Goal: Transaction & Acquisition: Purchase product/service

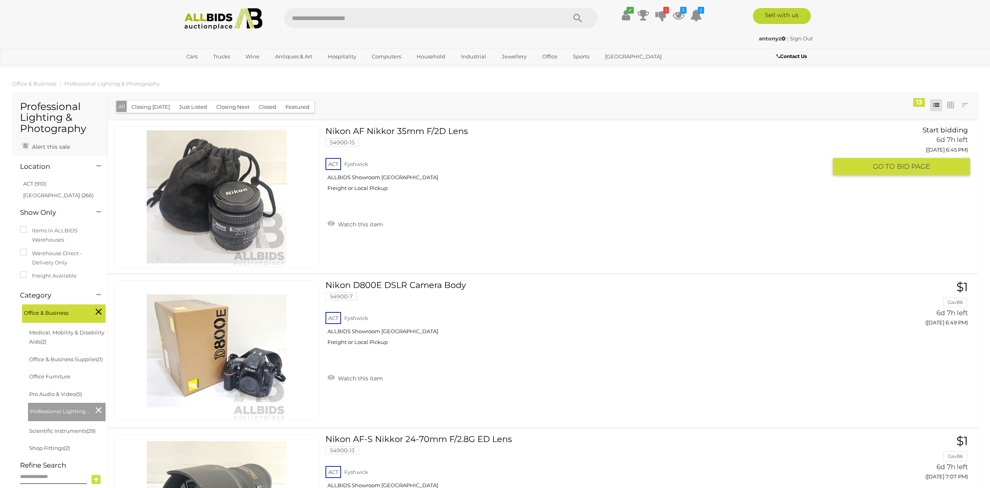
drag, startPoint x: 737, startPoint y: 245, endPoint x: 728, endPoint y: 240, distance: 11.1
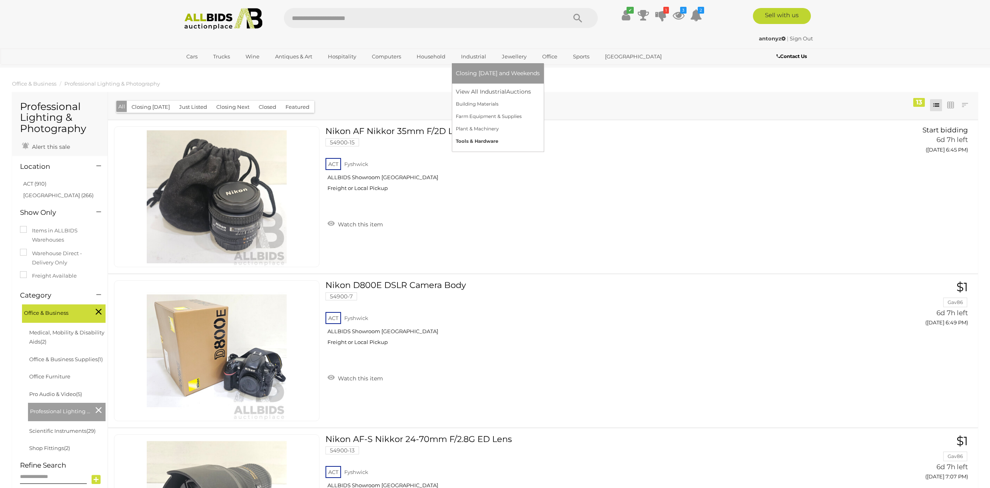
drag, startPoint x: 456, startPoint y: 139, endPoint x: 428, endPoint y: 55, distance: 88.1
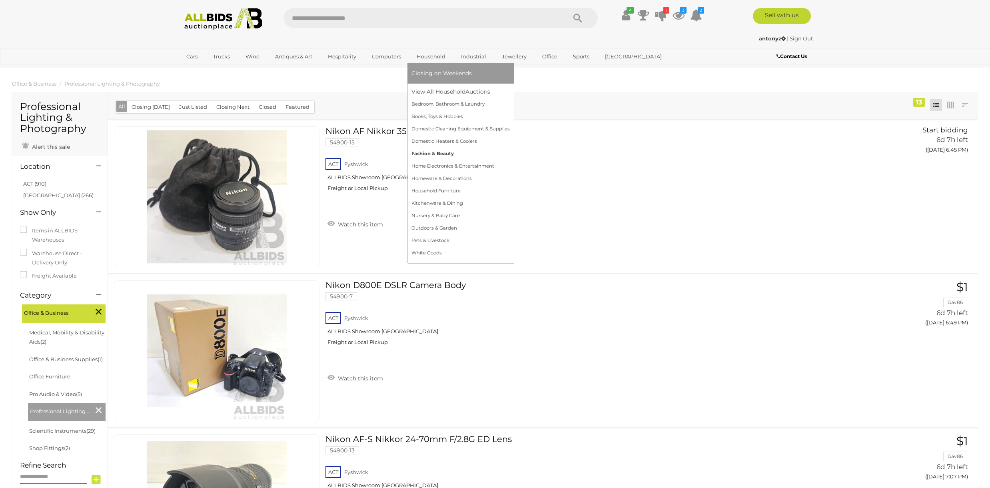
drag, startPoint x: 437, startPoint y: 176, endPoint x: 439, endPoint y: 157, distance: 19.3
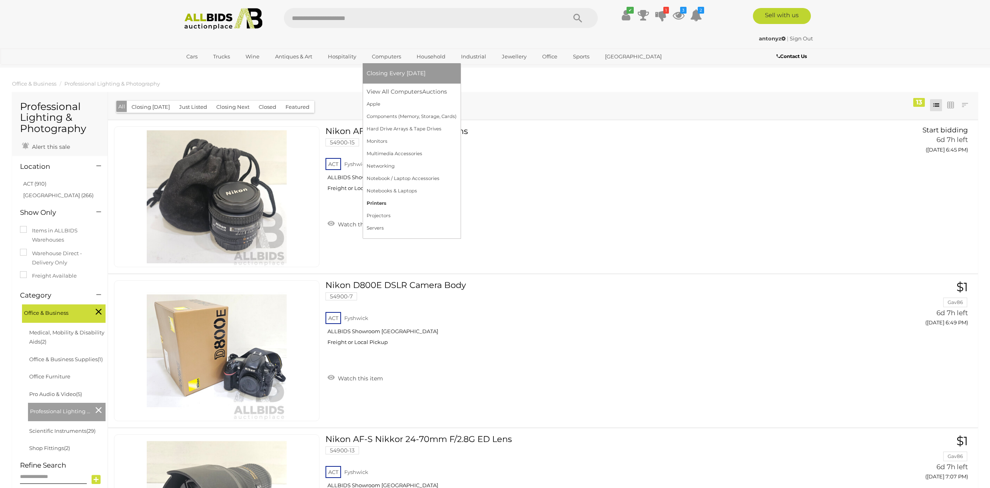
drag, startPoint x: 380, startPoint y: 201, endPoint x: 379, endPoint y: 208, distance: 6.8
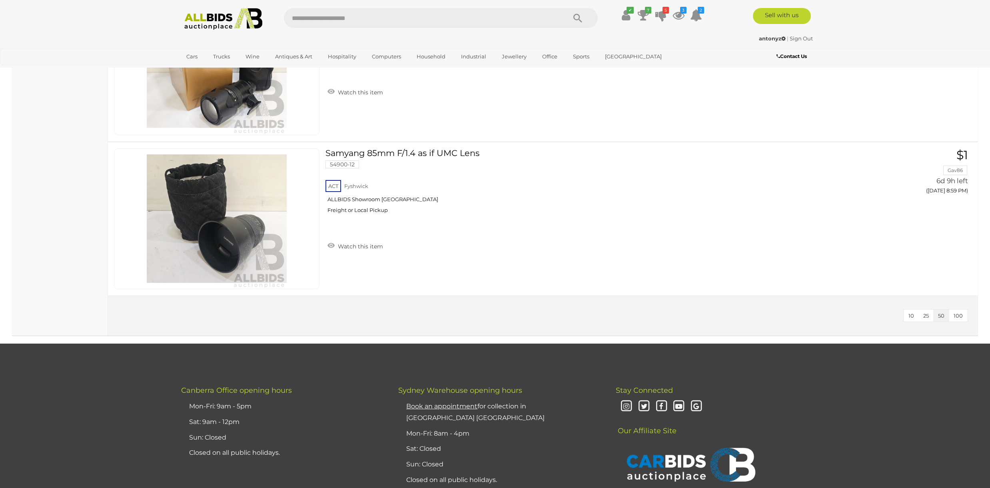
scroll to position [1821, 0]
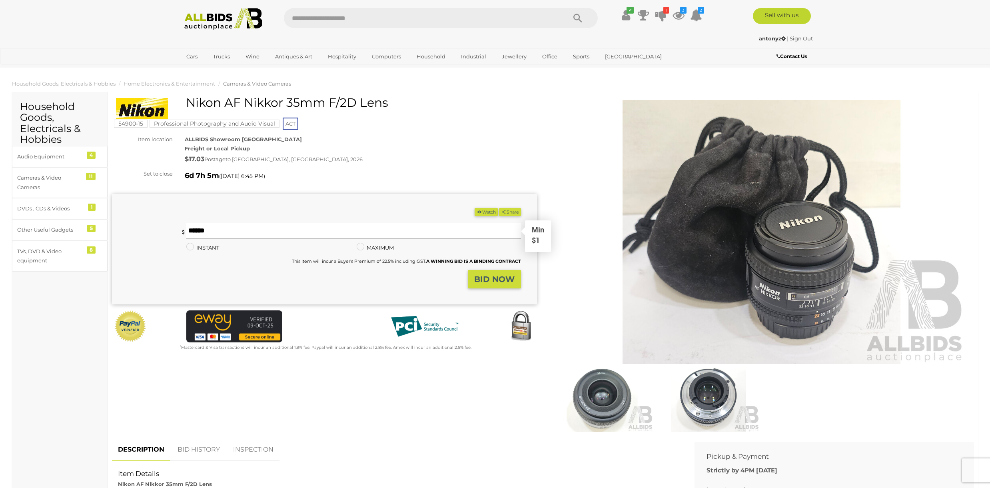
click at [312, 228] on input "text" at bounding box center [353, 231] width 335 height 16
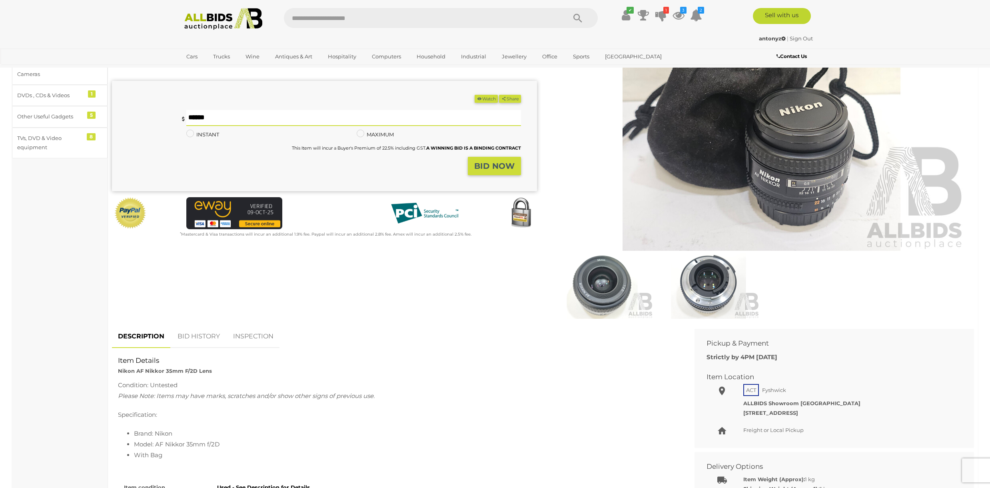
scroll to position [40, 0]
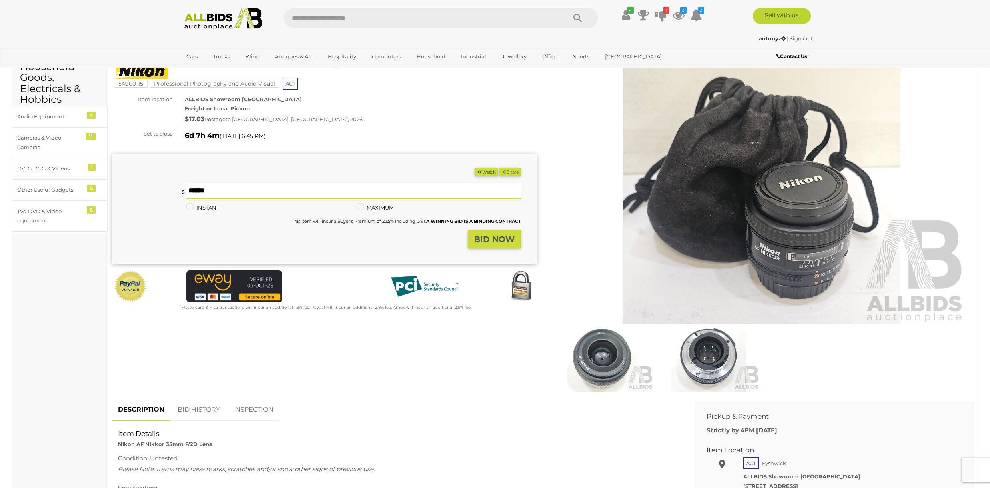
type input "*"
click at [499, 168] on button "Share" at bounding box center [510, 172] width 22 height 8
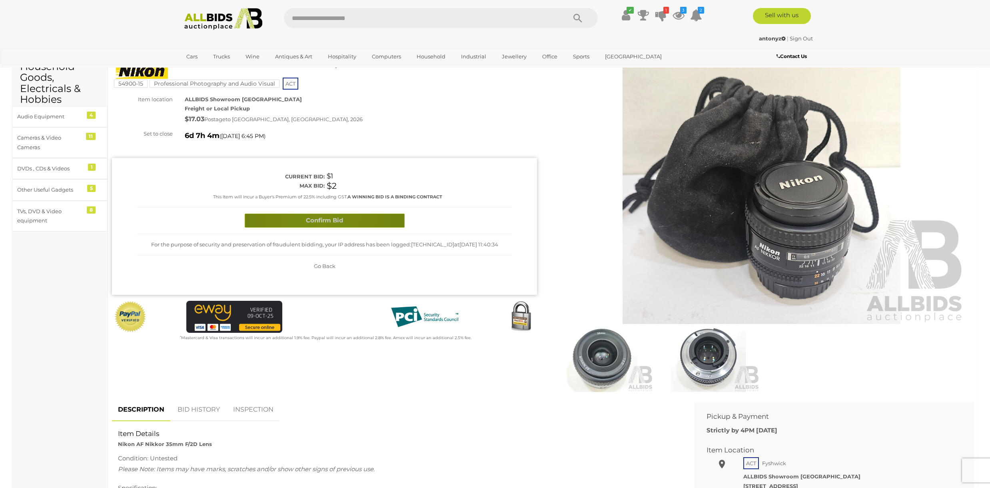
click at [320, 216] on button "Confirm Bid" at bounding box center [325, 221] width 160 height 14
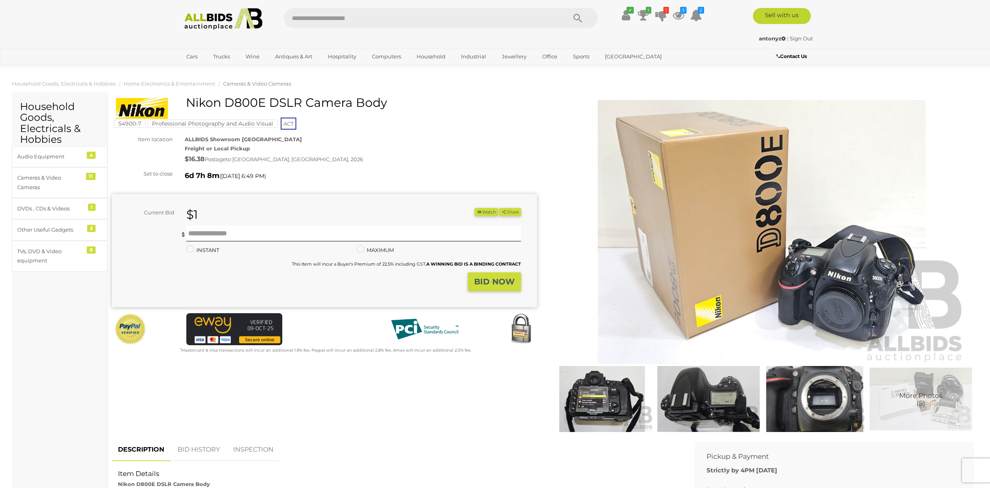
click at [867, 271] on img at bounding box center [762, 232] width 410 height 264
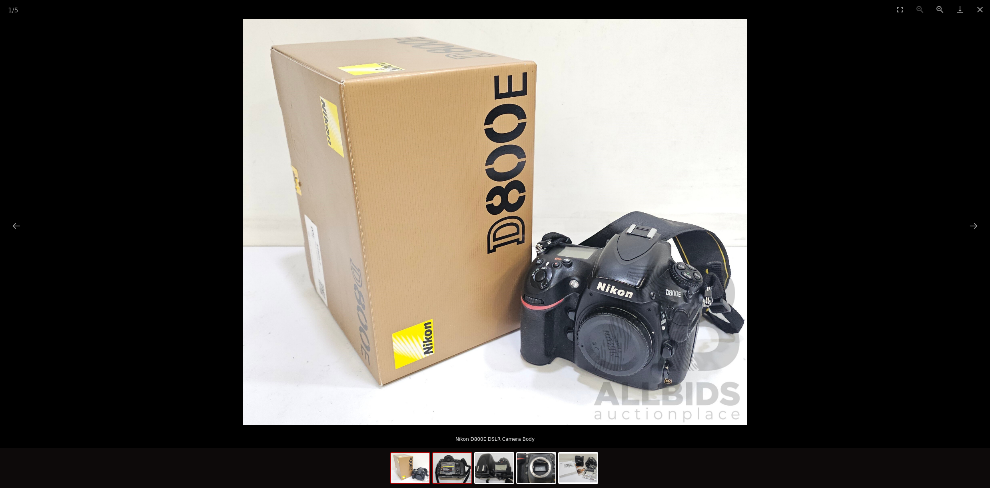
click at [471, 469] on img at bounding box center [452, 468] width 38 height 30
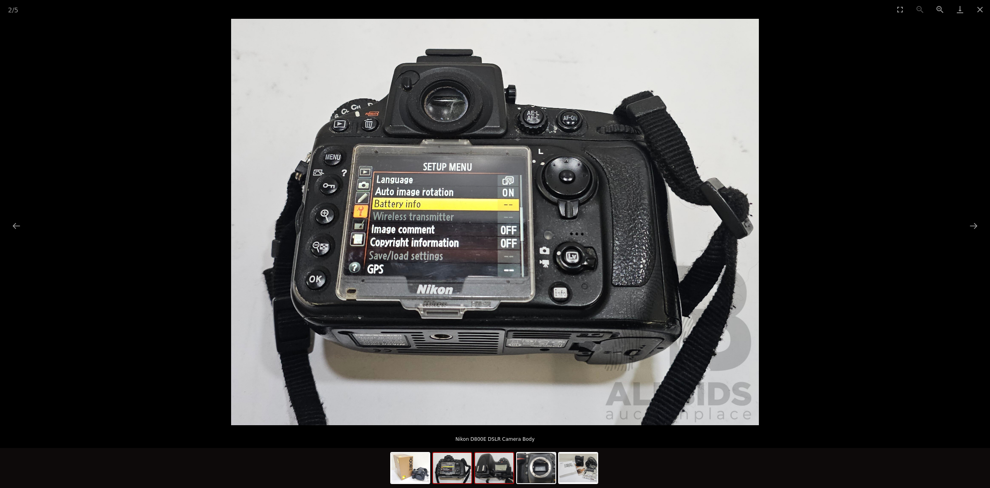
click at [495, 466] on img at bounding box center [494, 468] width 38 height 30
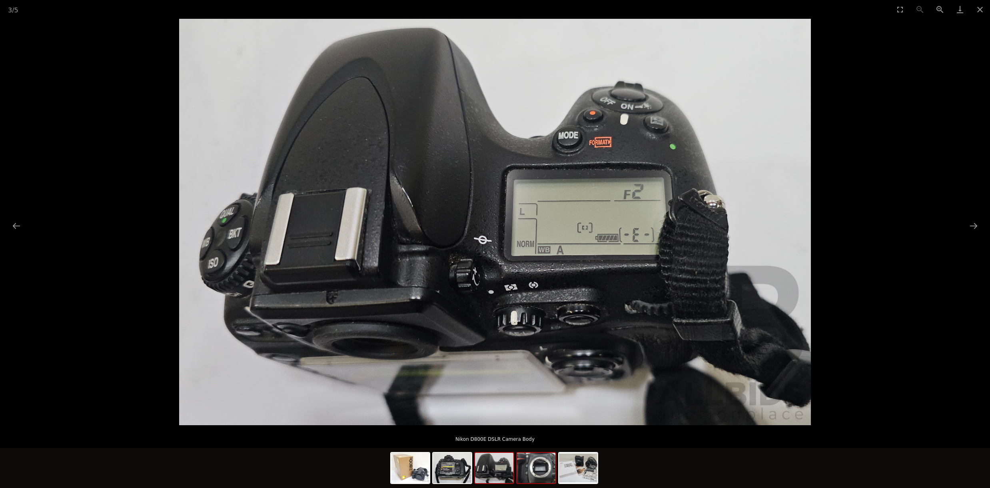
click at [527, 470] on img at bounding box center [536, 468] width 38 height 30
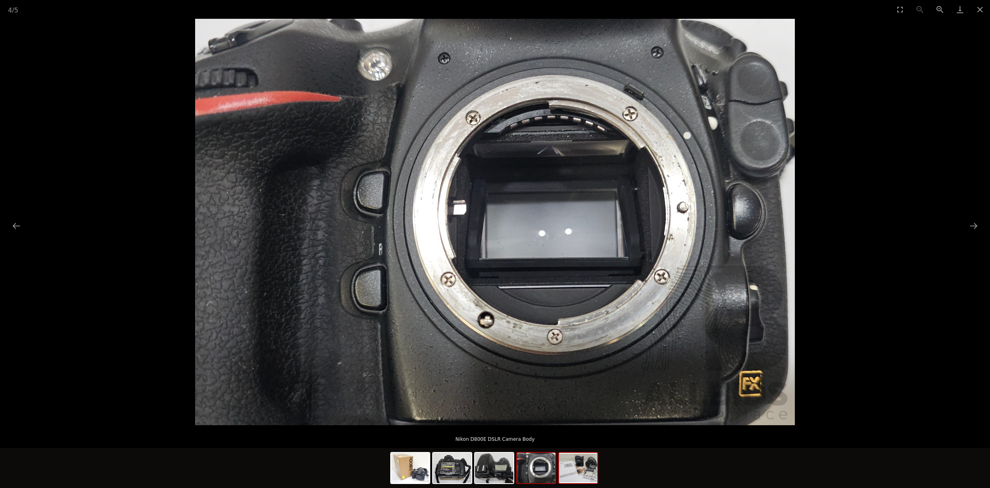
click at [573, 464] on img at bounding box center [578, 468] width 38 height 30
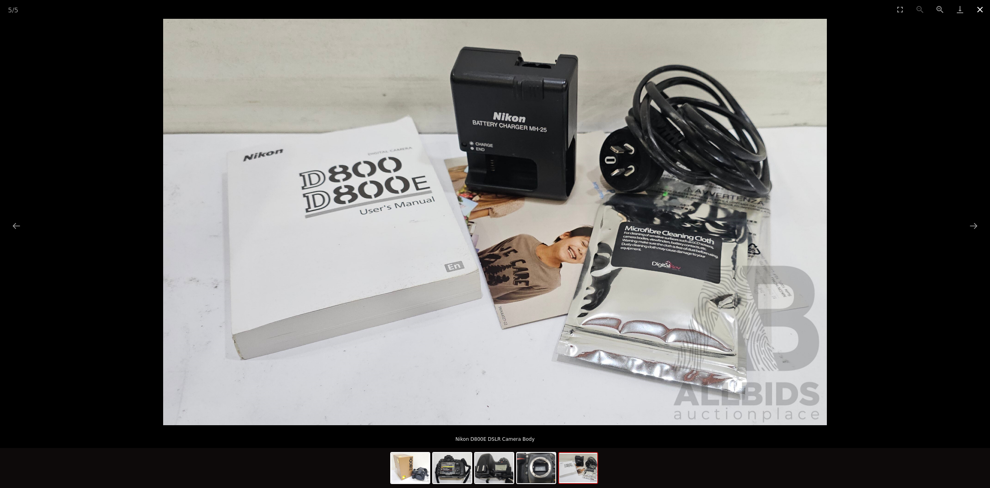
click at [977, 10] on button "Close gallery" at bounding box center [980, 9] width 20 height 19
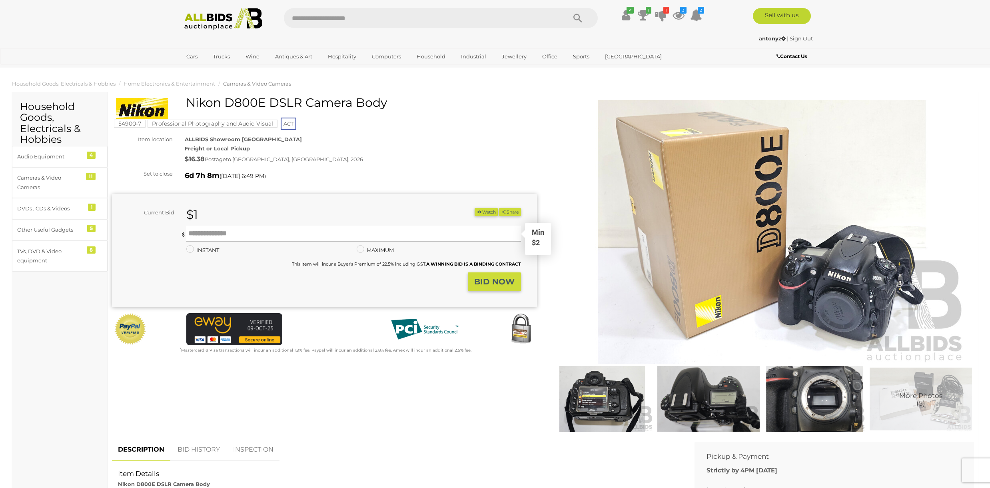
click at [324, 226] on input "text" at bounding box center [353, 234] width 335 height 16
type input "**"
click at [510, 280] on strong "BID NOW" at bounding box center [494, 282] width 40 height 10
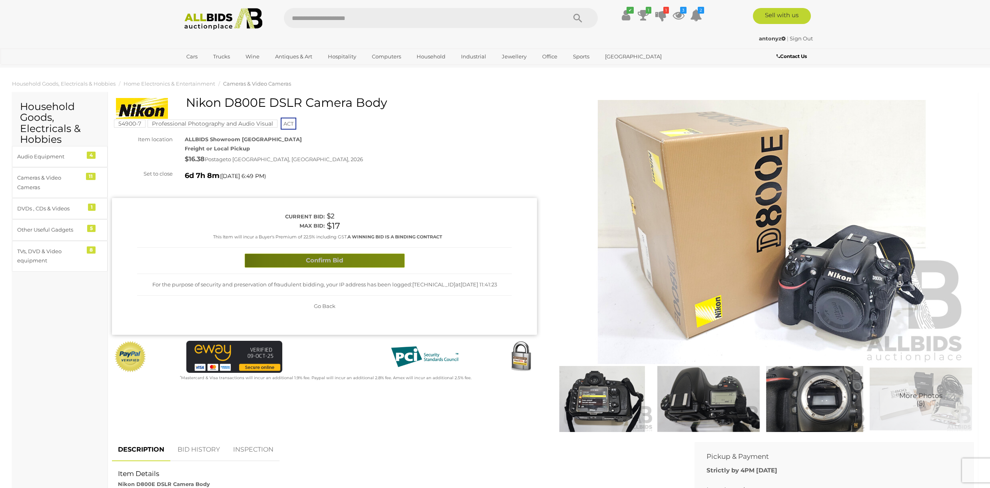
click at [400, 265] on button "Confirm Bid" at bounding box center [325, 261] width 160 height 14
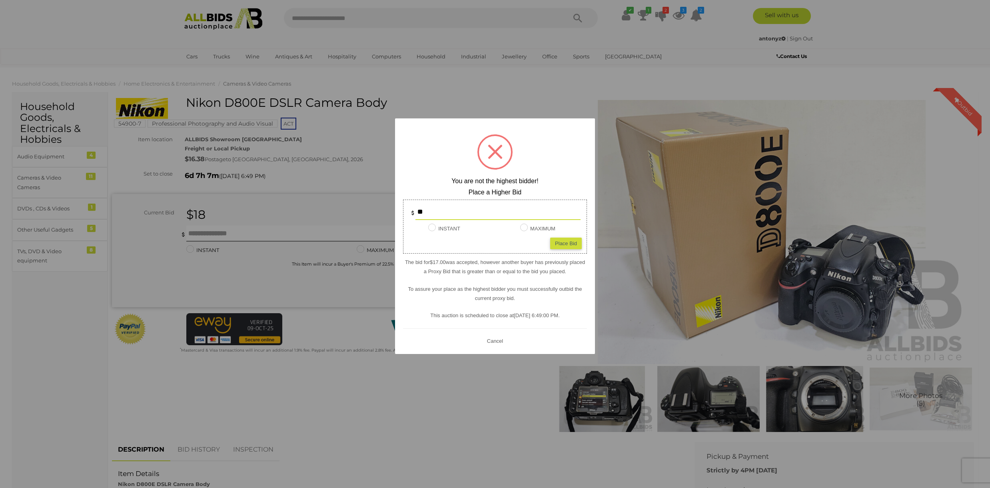
drag, startPoint x: 447, startPoint y: 207, endPoint x: 410, endPoint y: 208, distance: 36.4
click at [410, 208] on div "**" at bounding box center [495, 212] width 171 height 16
type input "**"
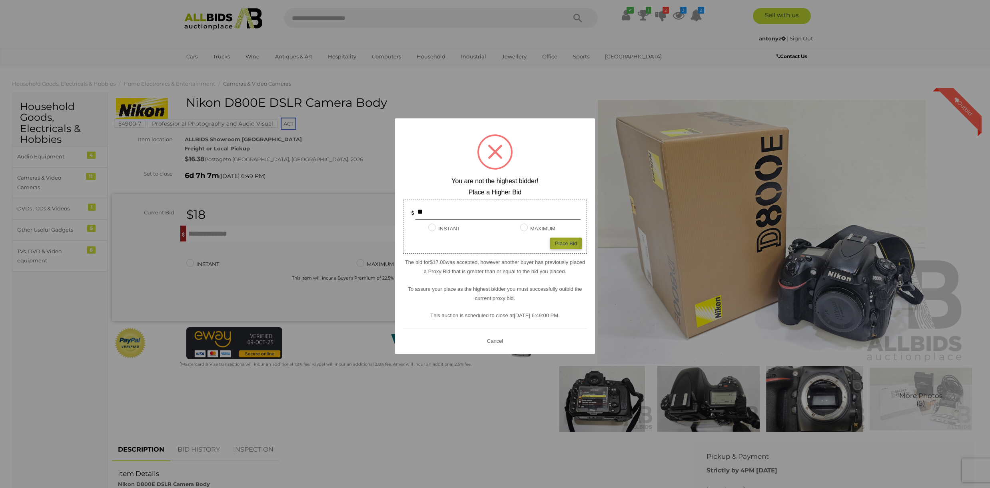
click at [563, 245] on div "Place Bid" at bounding box center [566, 244] width 32 height 12
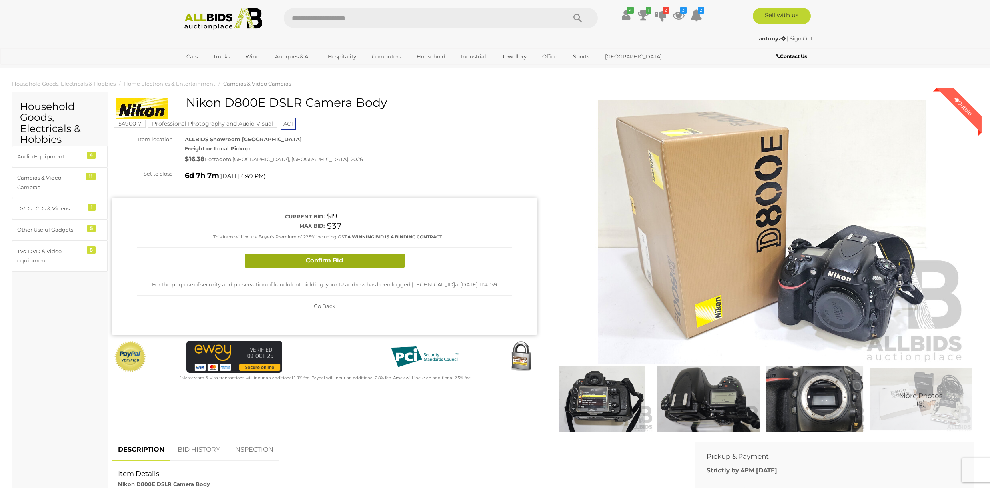
click at [379, 263] on button "Confirm Bid" at bounding box center [325, 261] width 160 height 14
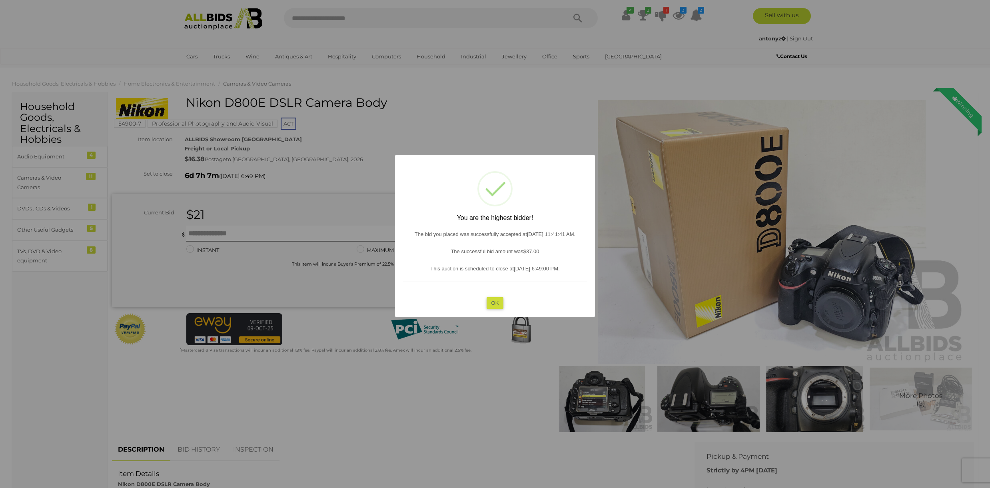
drag, startPoint x: 497, startPoint y: 300, endPoint x: 337, endPoint y: 152, distance: 218.5
click at [497, 300] on button "OK" at bounding box center [495, 303] width 17 height 12
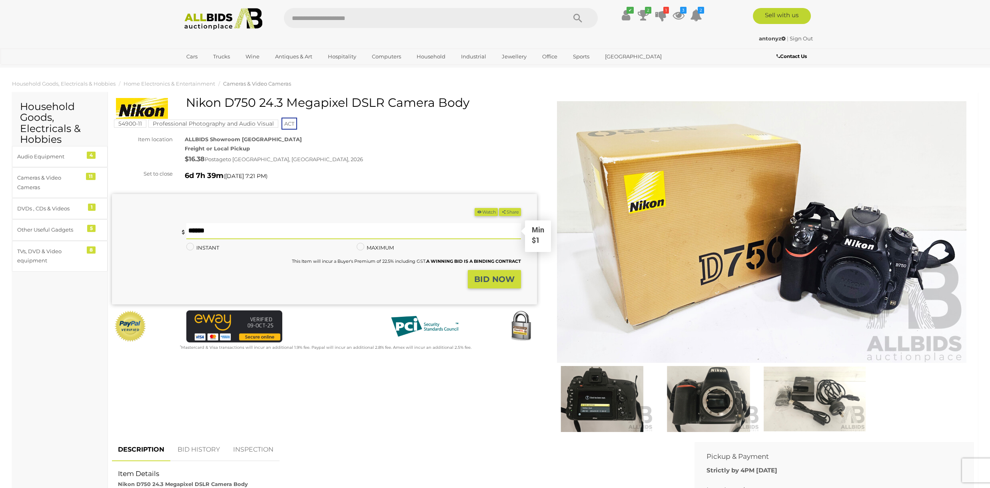
click at [256, 228] on input "text" at bounding box center [353, 231] width 335 height 16
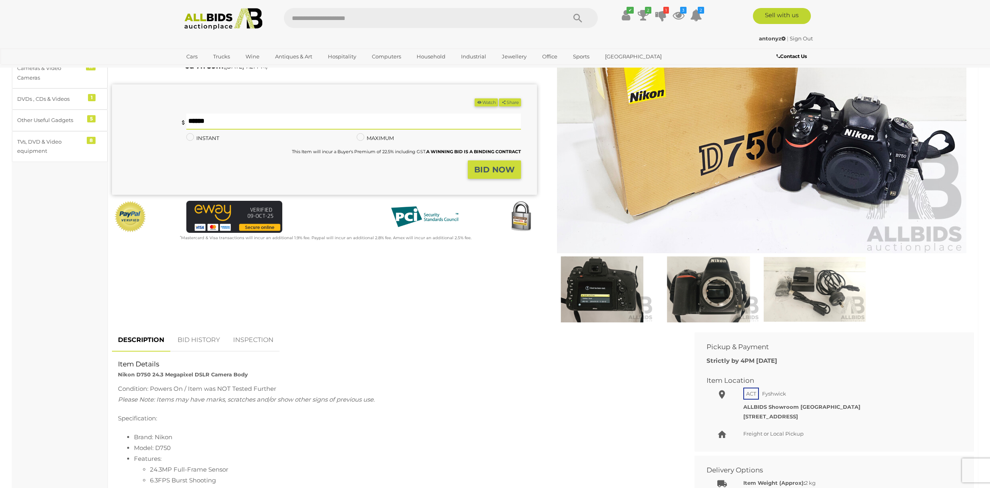
scroll to position [91, 0]
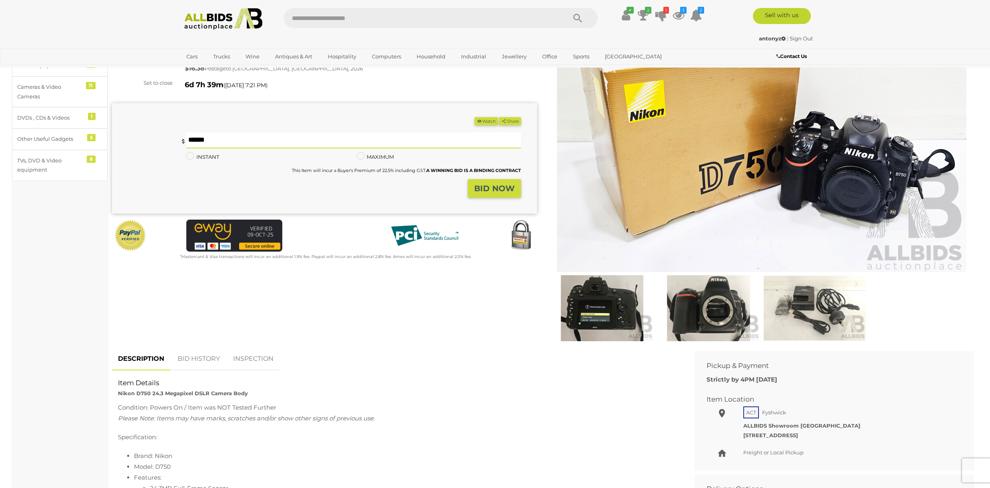
type input "**"
click at [812, 302] on img at bounding box center [815, 308] width 102 height 66
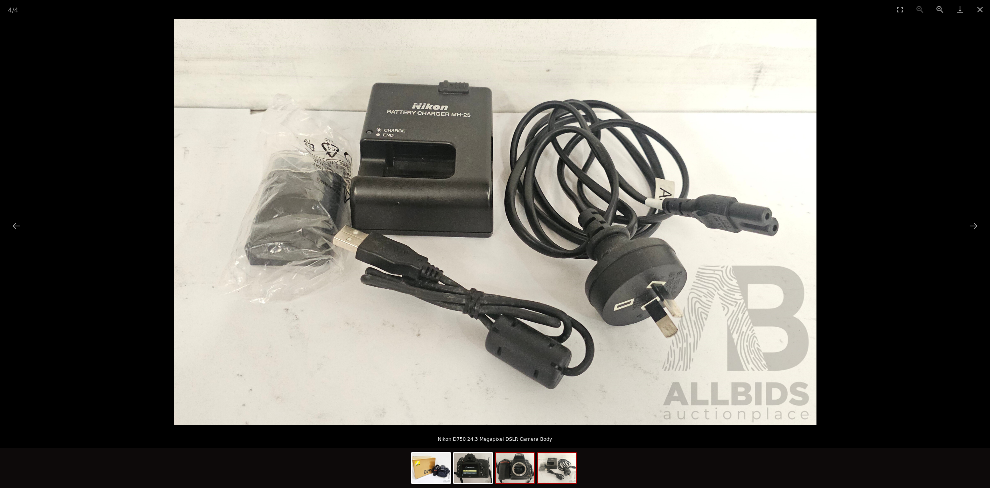
click at [527, 474] on img at bounding box center [515, 468] width 38 height 30
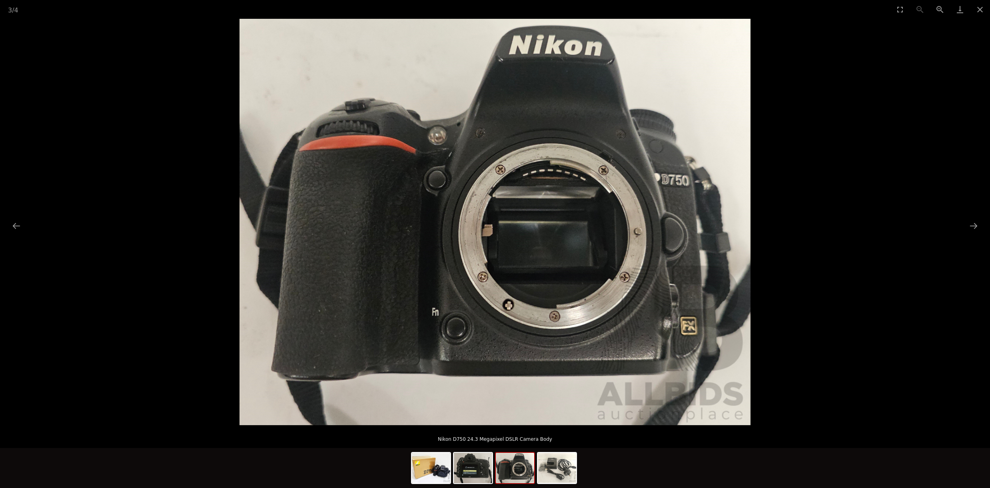
click at [493, 470] on div at bounding box center [495, 469] width 168 height 42
click at [483, 470] on img at bounding box center [473, 468] width 38 height 30
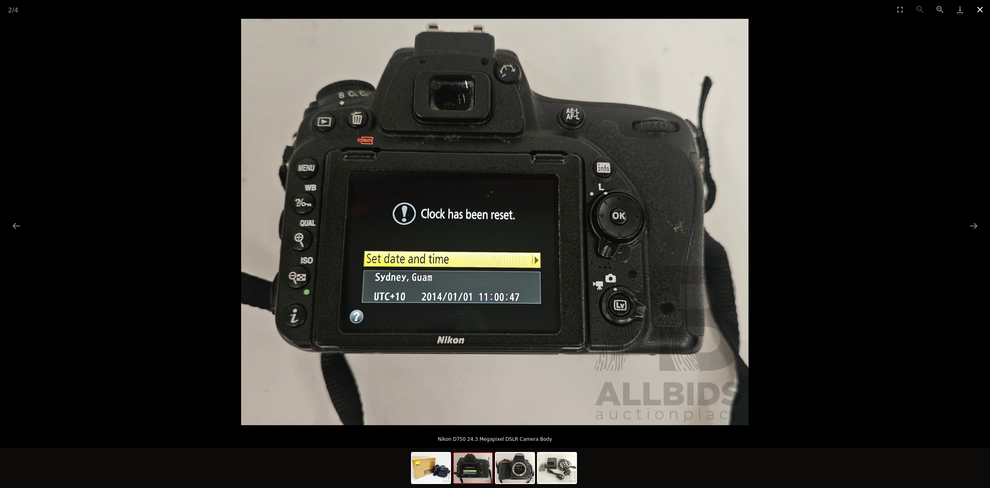
click at [978, 13] on button "Close gallery" at bounding box center [980, 9] width 20 height 19
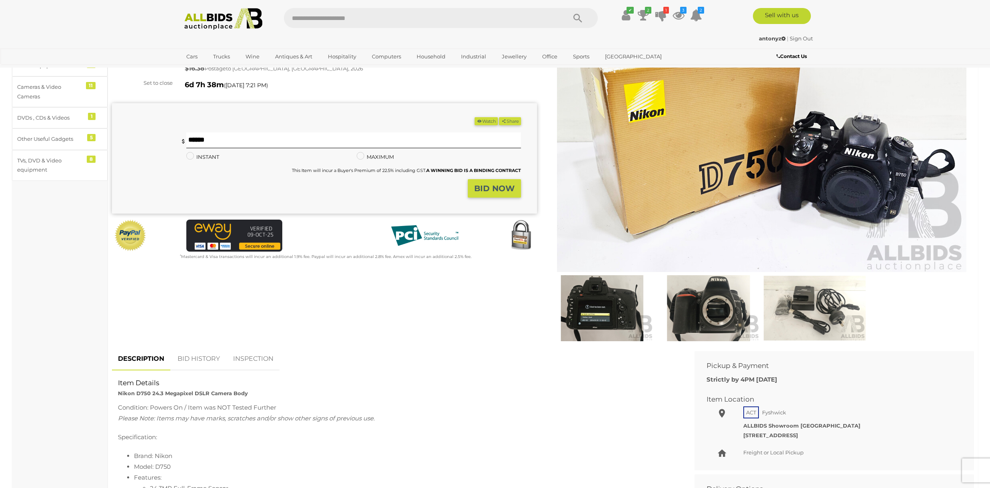
click at [496, 189] on strong "BID NOW" at bounding box center [494, 189] width 40 height 10
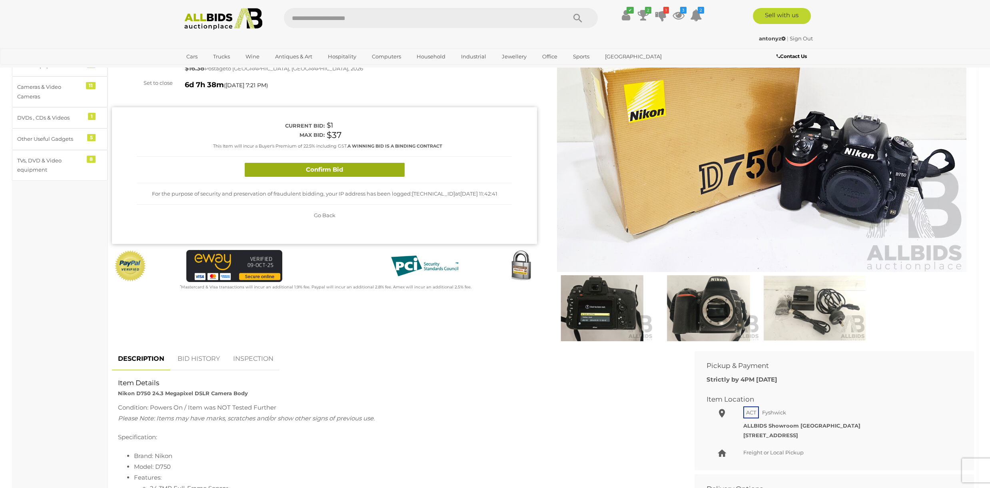
click at [335, 171] on button "Confirm Bid" at bounding box center [325, 170] width 160 height 14
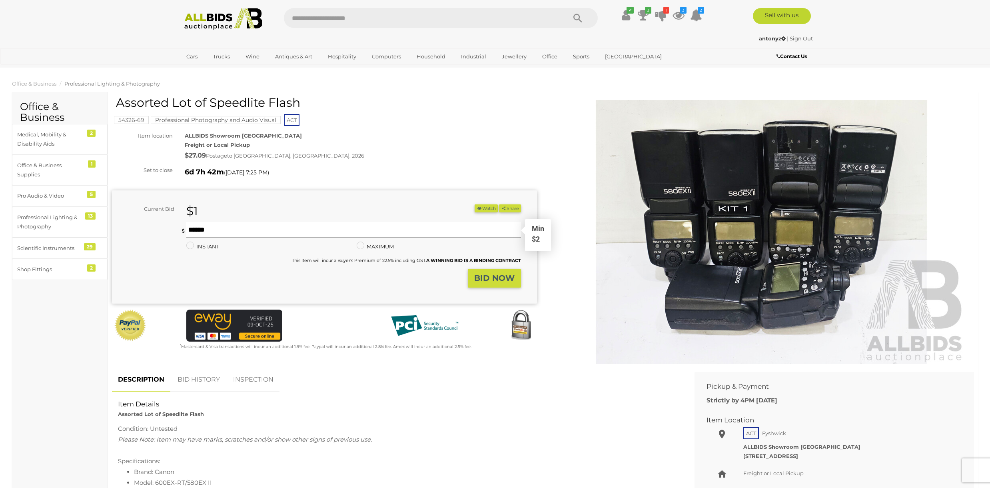
click at [232, 224] on input "text" at bounding box center [353, 230] width 335 height 16
type input "*"
click at [487, 276] on strong "BID NOW" at bounding box center [494, 278] width 40 height 10
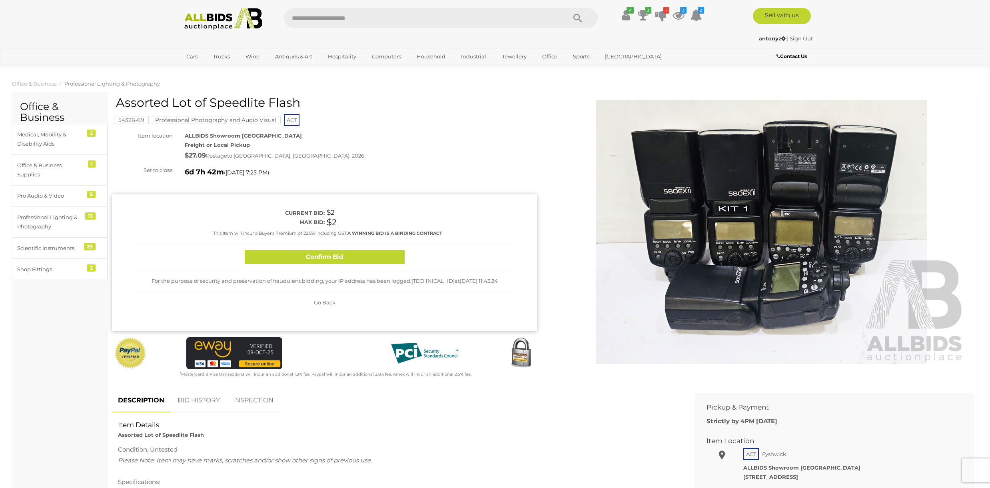
click at [389, 259] on button "Confirm Bid" at bounding box center [325, 257] width 160 height 14
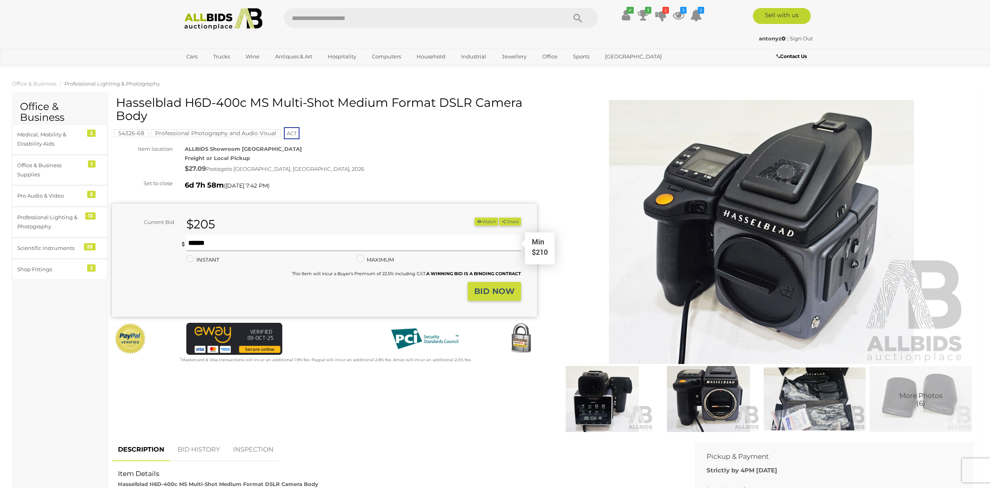
click at [243, 238] on input "text" at bounding box center [353, 243] width 335 height 16
type input "***"
click at [503, 286] on button "BID NOW" at bounding box center [494, 291] width 53 height 19
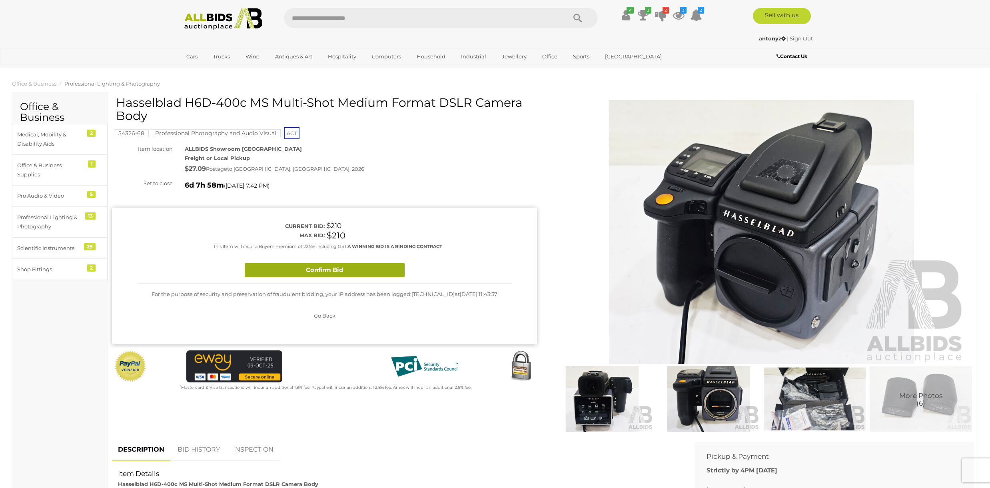
click at [379, 272] on button "Confirm Bid" at bounding box center [325, 270] width 160 height 14
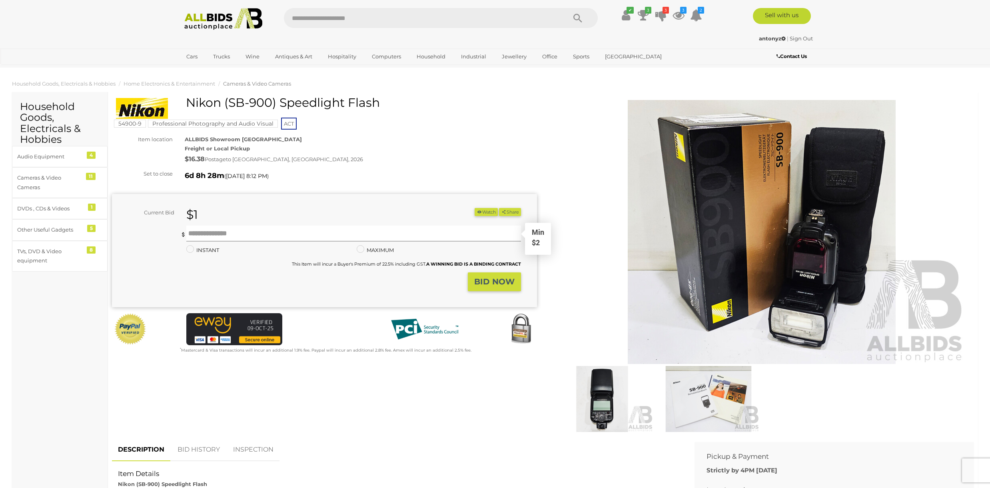
click at [339, 229] on input "text" at bounding box center [353, 234] width 335 height 16
type input "*"
click button "Share" at bounding box center [510, 212] width 22 height 8
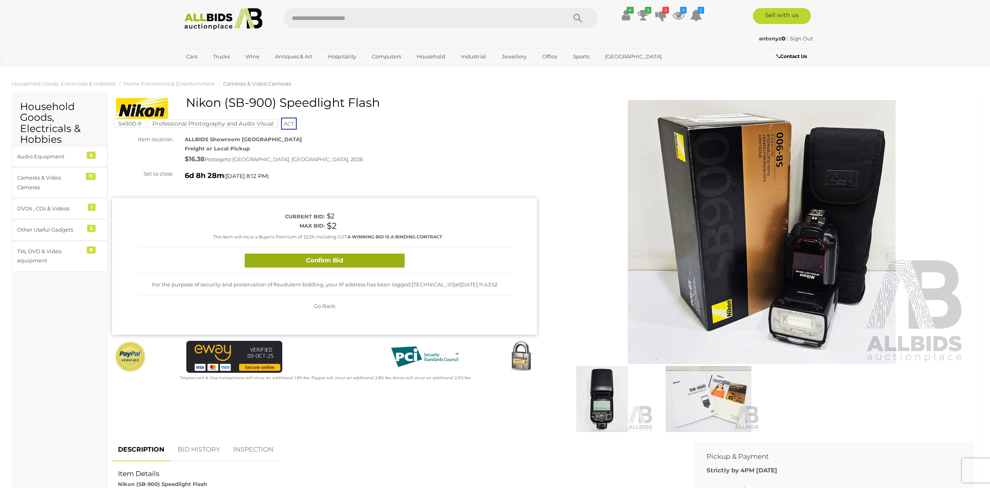
click at [384, 263] on button "Confirm Bid" at bounding box center [325, 261] width 160 height 14
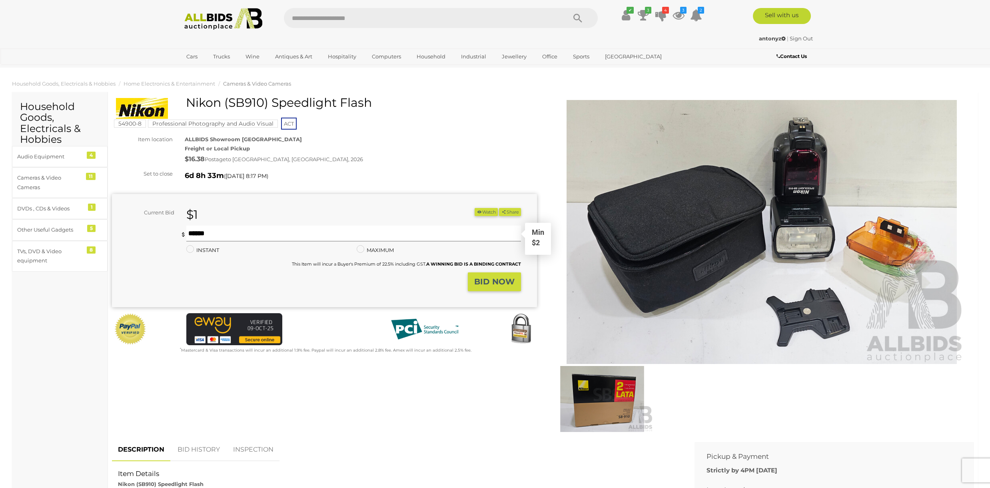
click at [288, 232] on input "text" at bounding box center [353, 234] width 335 height 16
type input "*"
click button "Share" at bounding box center [510, 212] width 22 height 8
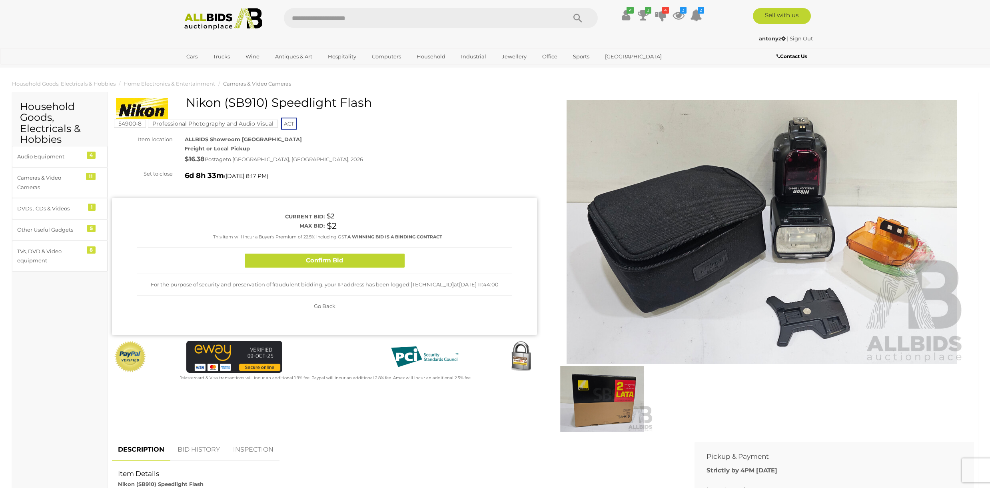
click at [346, 257] on button "Confirm Bid" at bounding box center [325, 261] width 160 height 14
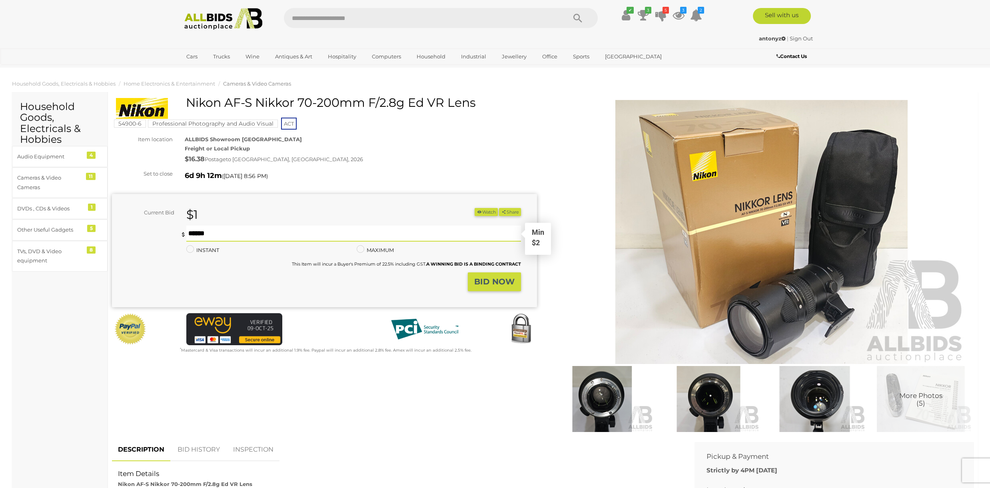
click at [252, 228] on input "text" at bounding box center [353, 234] width 335 height 16
type input "**"
click at [499, 208] on button "Share" at bounding box center [510, 212] width 22 height 8
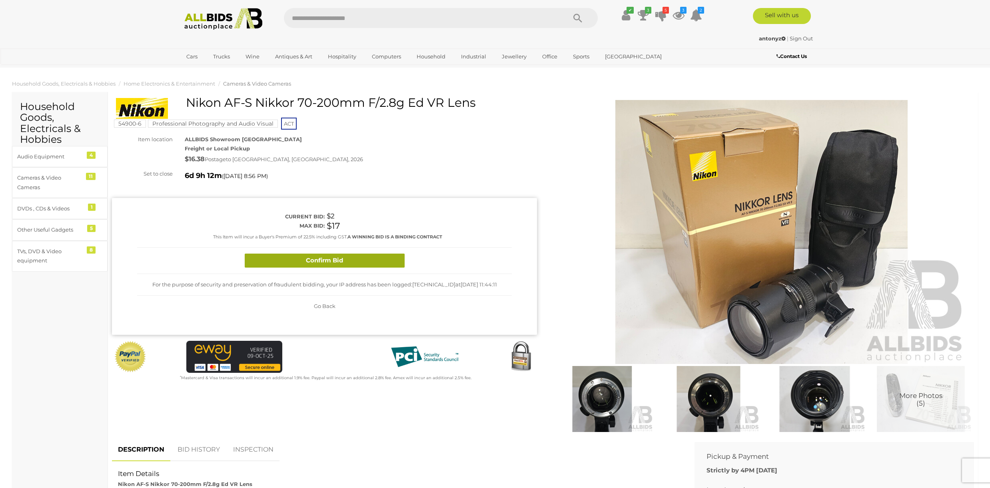
click at [335, 258] on button "Confirm Bid" at bounding box center [325, 261] width 160 height 14
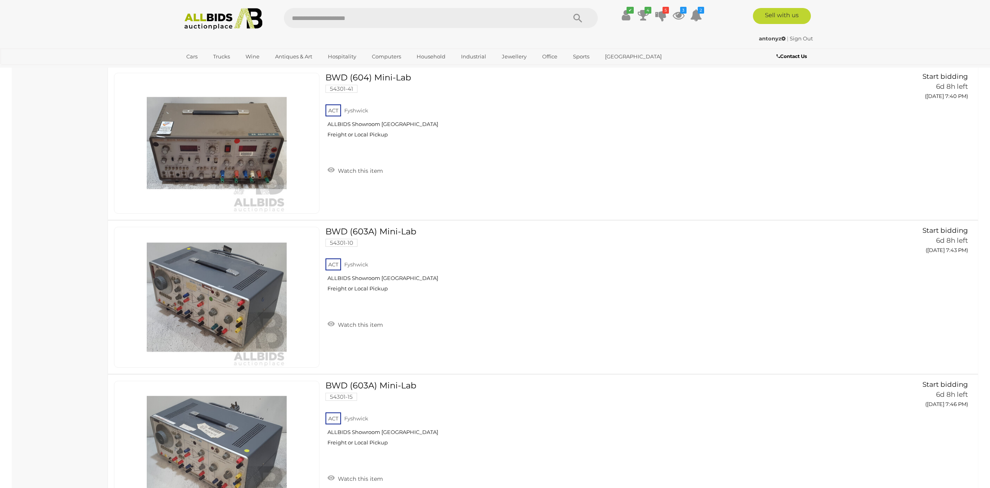
scroll to position [1587, 0]
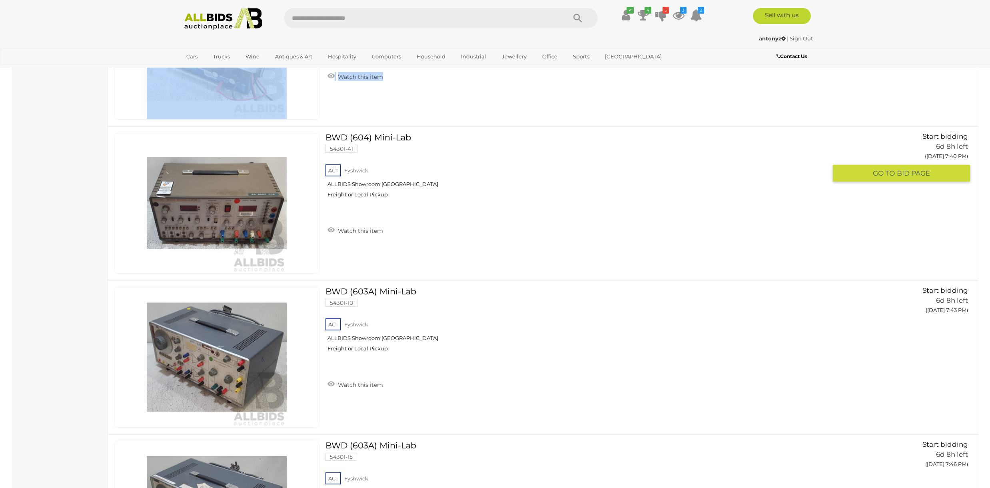
drag, startPoint x: 977, startPoint y: 114, endPoint x: 980, endPoint y: 140, distance: 26.1
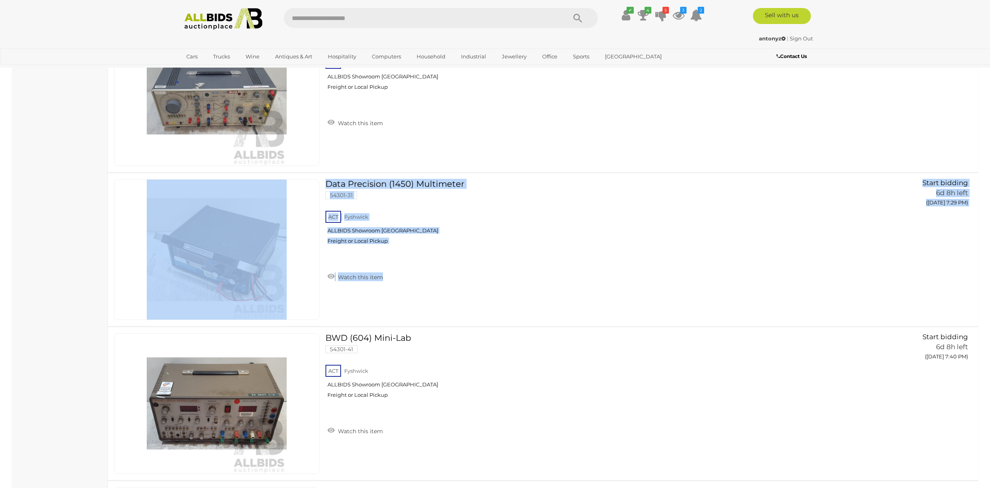
scroll to position [1361, 0]
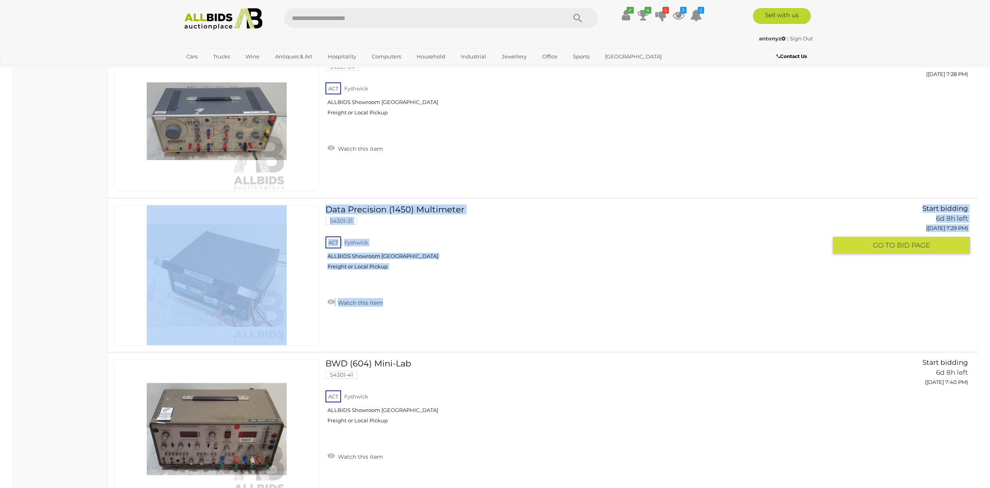
click at [797, 205] on link "Data Precision (1450) Multimeter 54301-31 ACT Fyshwick ALLBIDS Showroom Fyshwick" at bounding box center [579, 240] width 495 height 71
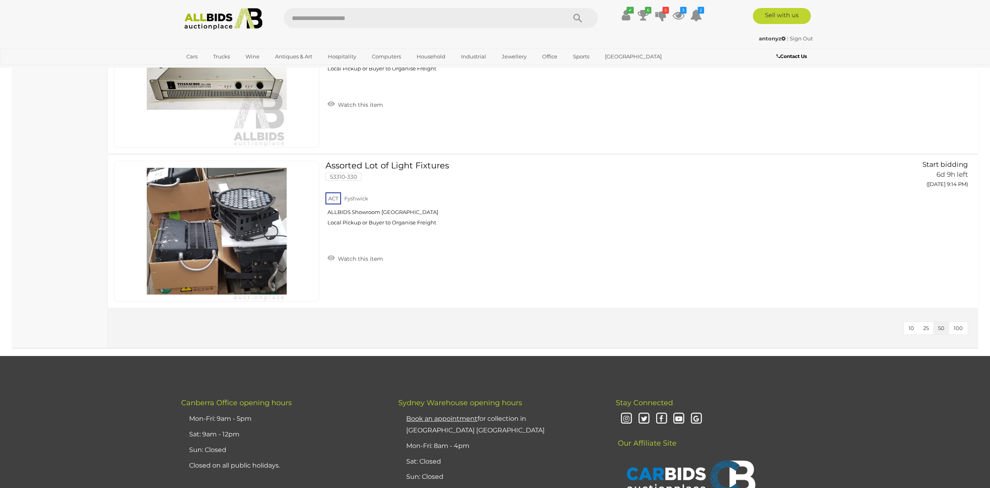
scroll to position [797, 0]
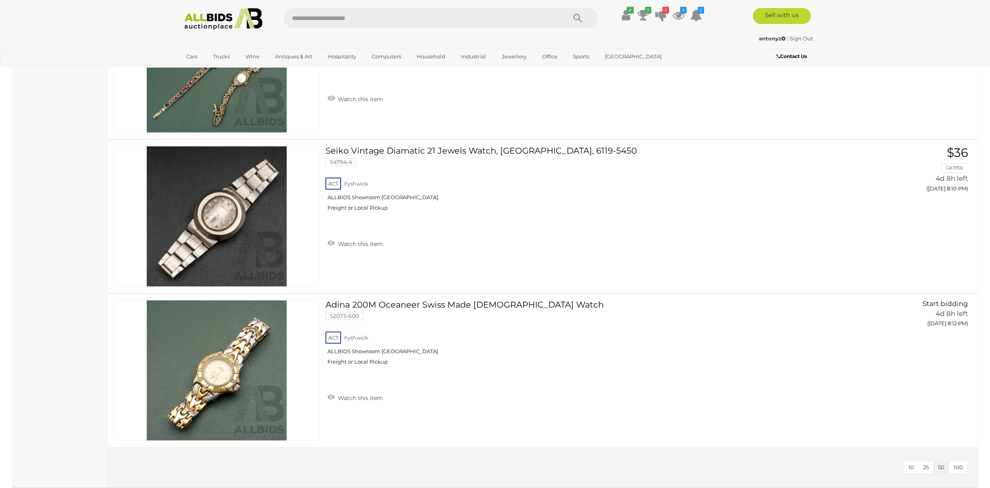
scroll to position [6865, 0]
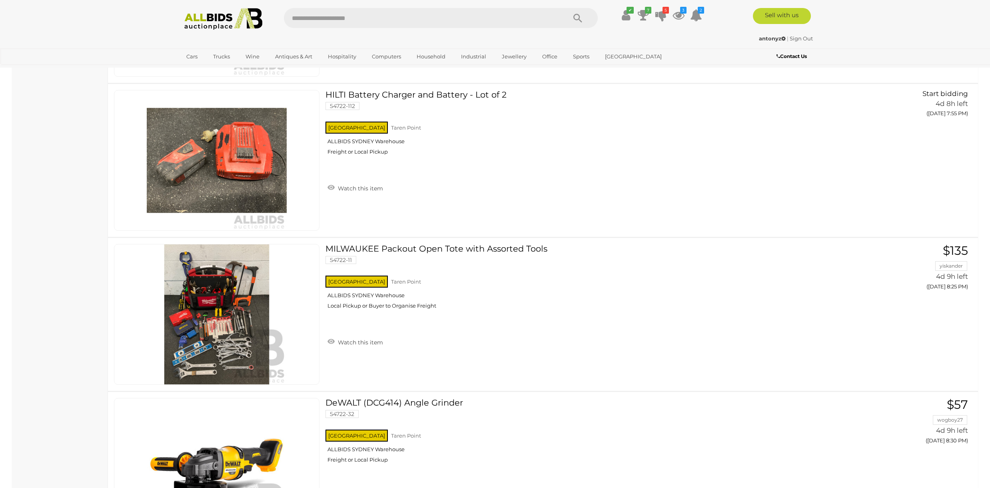
scroll to position [1974, 0]
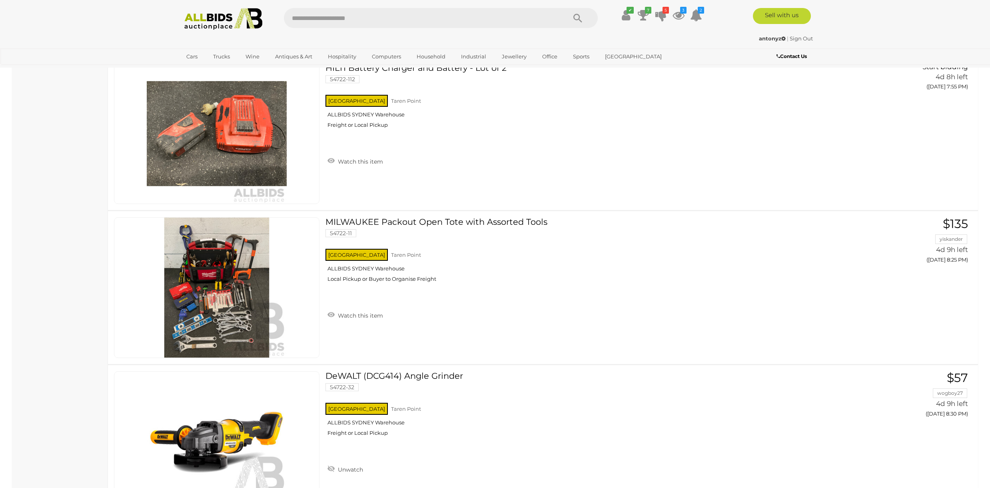
drag, startPoint x: 988, startPoint y: 250, endPoint x: 988, endPoint y: 267, distance: 17.2
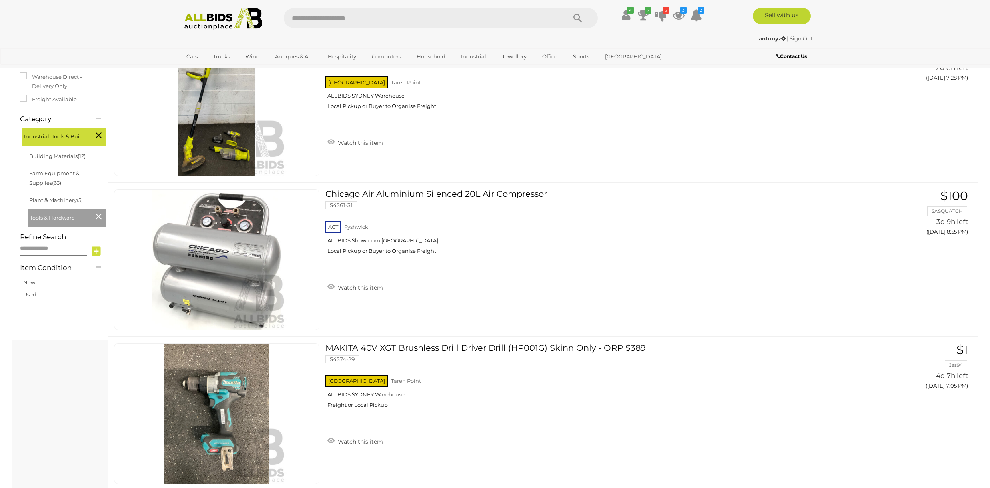
scroll to position [0, 0]
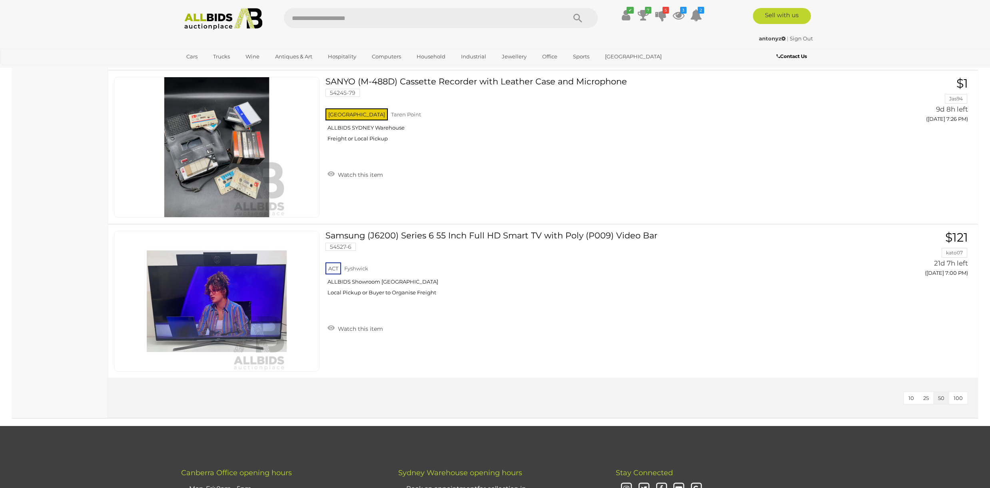
scroll to position [4304, 0]
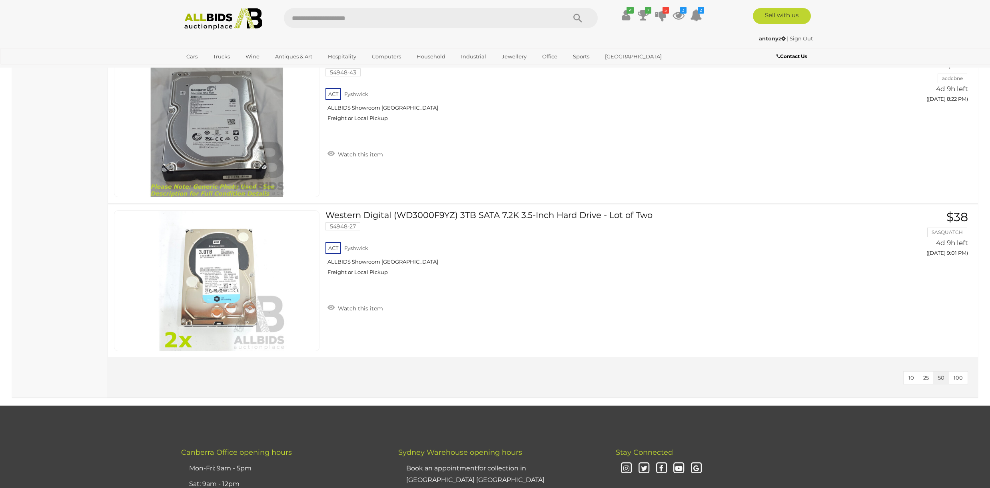
scroll to position [434, 0]
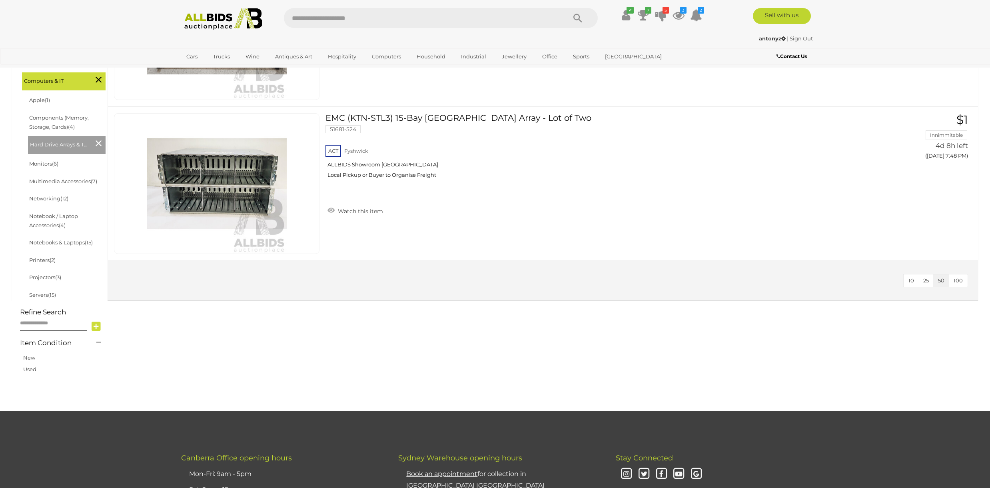
scroll to position [246, 0]
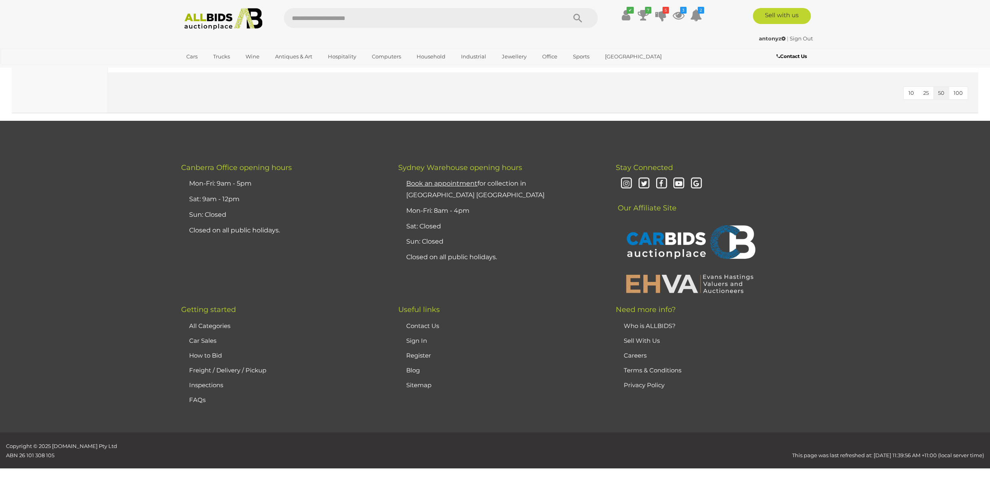
scroll to position [1025, 0]
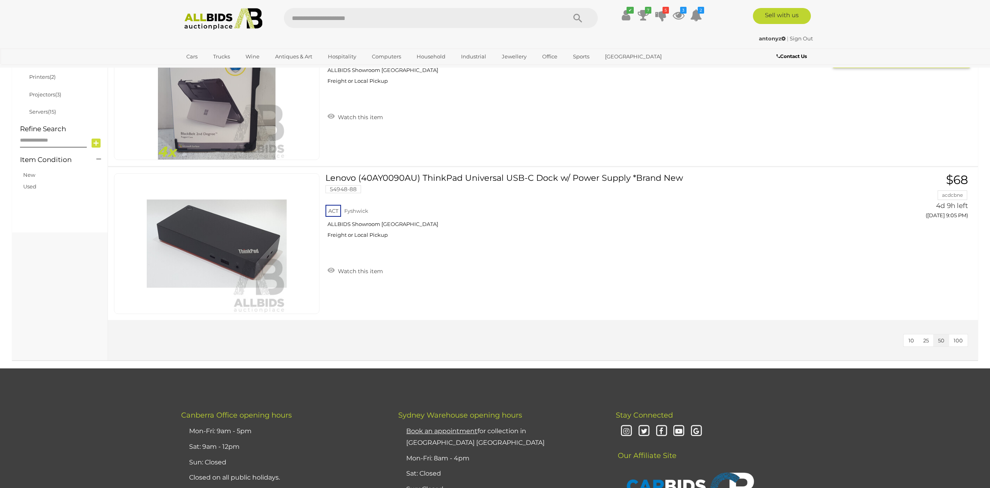
scroll to position [417, 0]
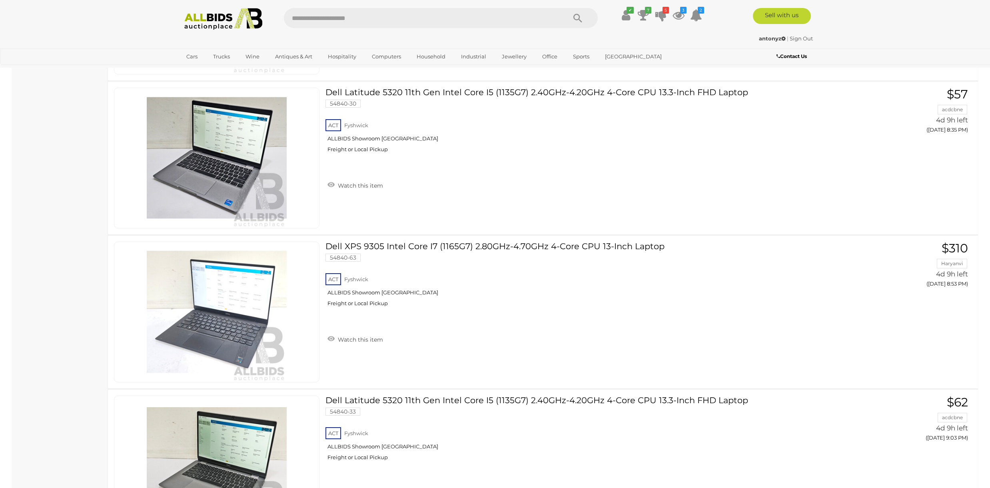
scroll to position [1917, 0]
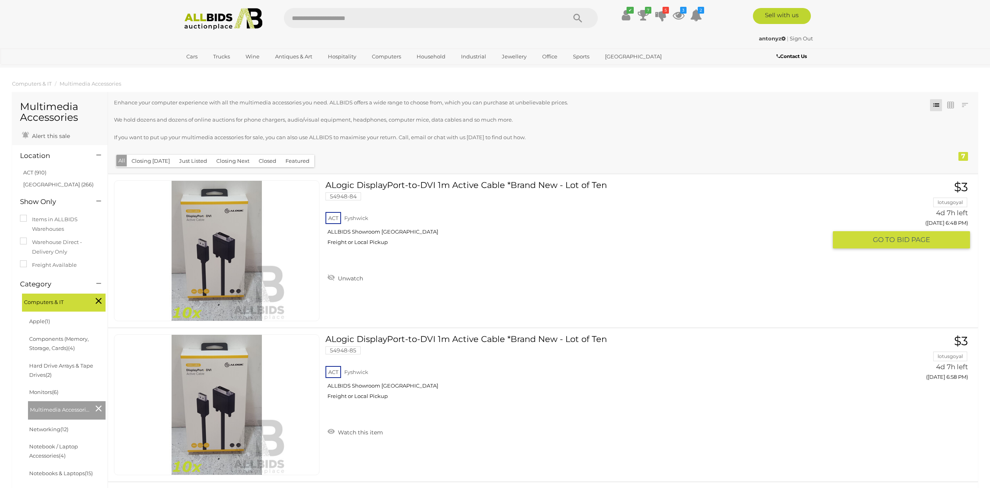
click at [490, 185] on link "ALogic DisplayPort-to-DVI 1m Active Cable *Brand New - Lot of Ten 54948-84 ACT …" at bounding box center [579, 215] width 495 height 71
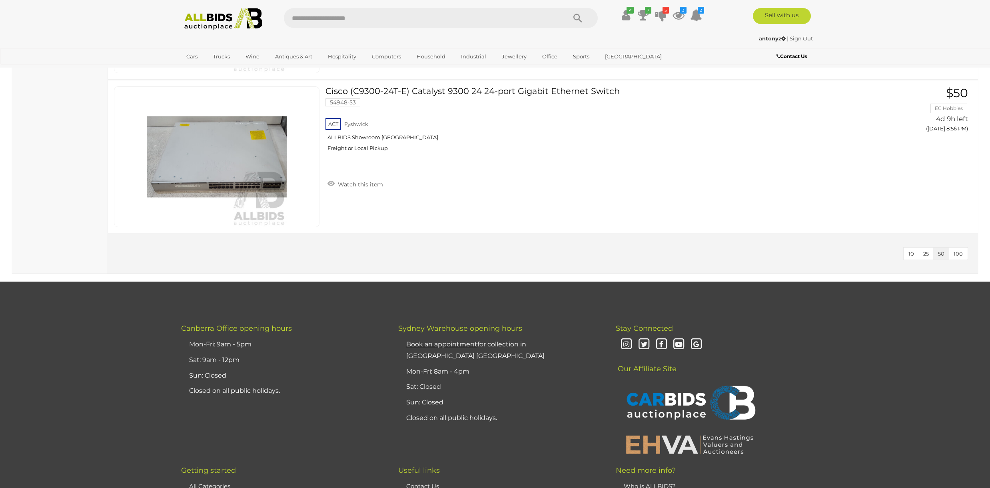
scroll to position [1808, 0]
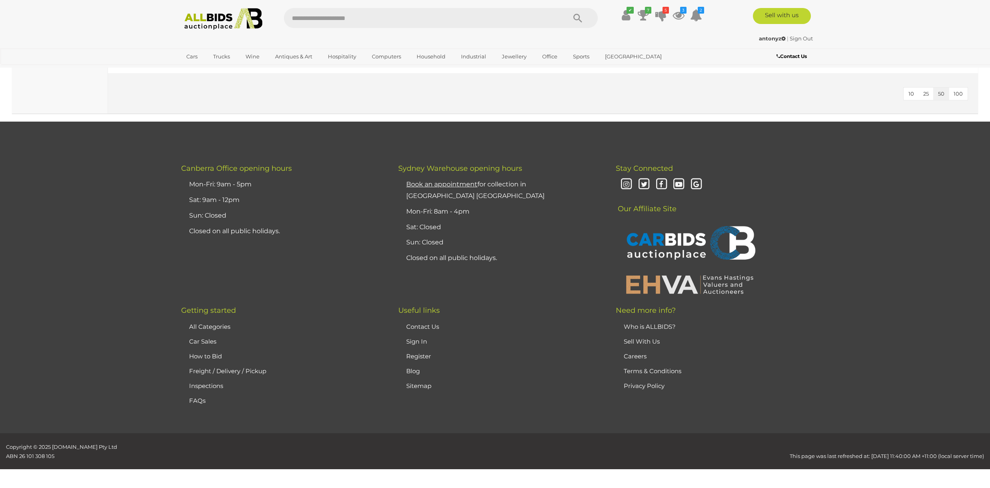
scroll to position [409, 0]
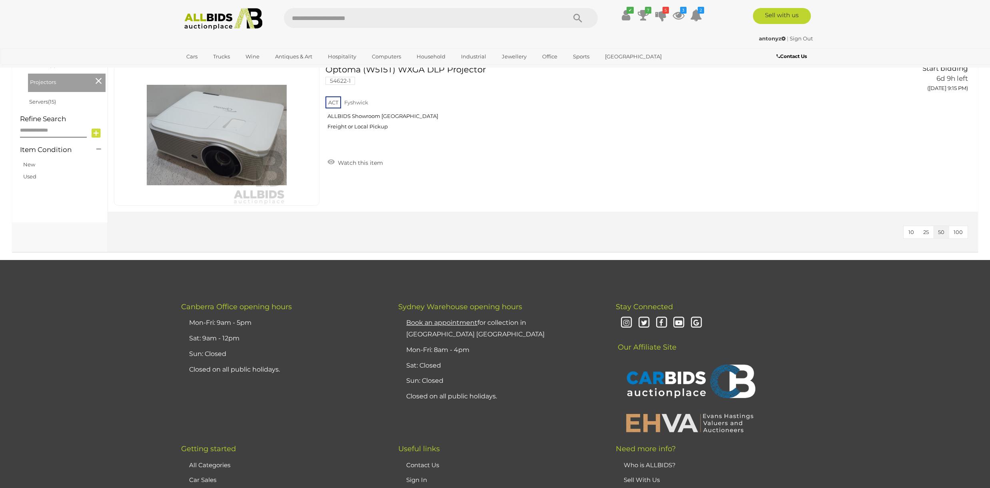
scroll to position [427, 0]
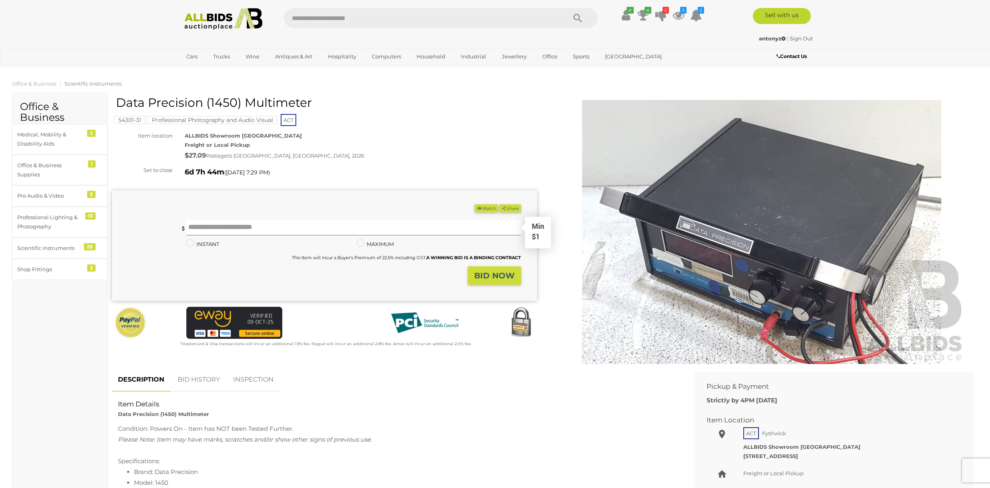
click at [328, 226] on input "text" at bounding box center [353, 228] width 335 height 16
type input "*"
click at [499, 204] on button "Share" at bounding box center [510, 208] width 22 height 8
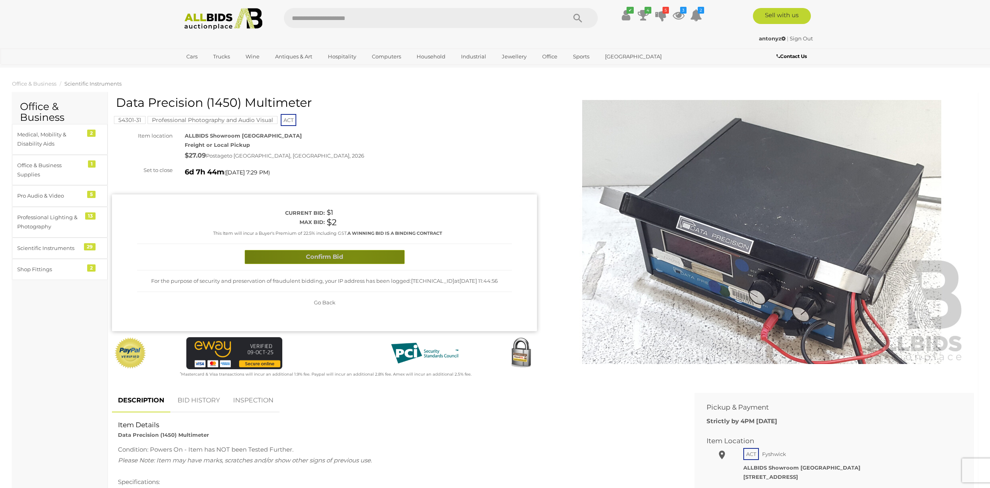
click at [354, 259] on button "Confirm Bid" at bounding box center [325, 257] width 160 height 14
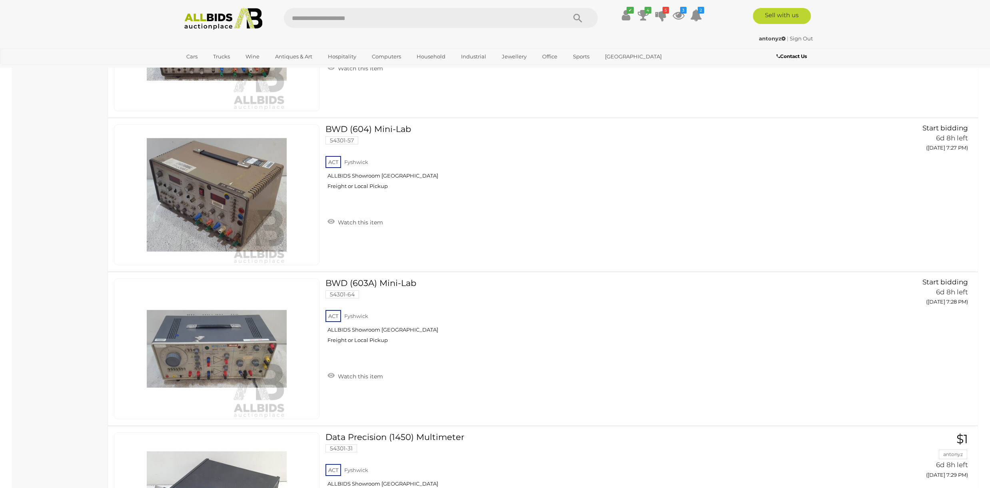
scroll to position [1087, 0]
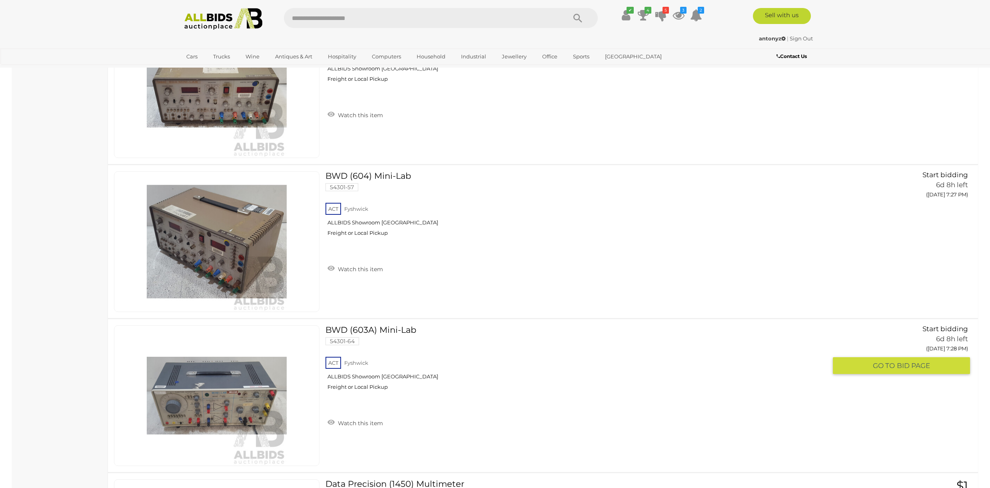
click at [375, 331] on link "BWD (603A) Mini-Lab 54301-64 ACT Fyshwick ALLBIDS Showroom Fyshwick Freight or …" at bounding box center [579, 360] width 495 height 71
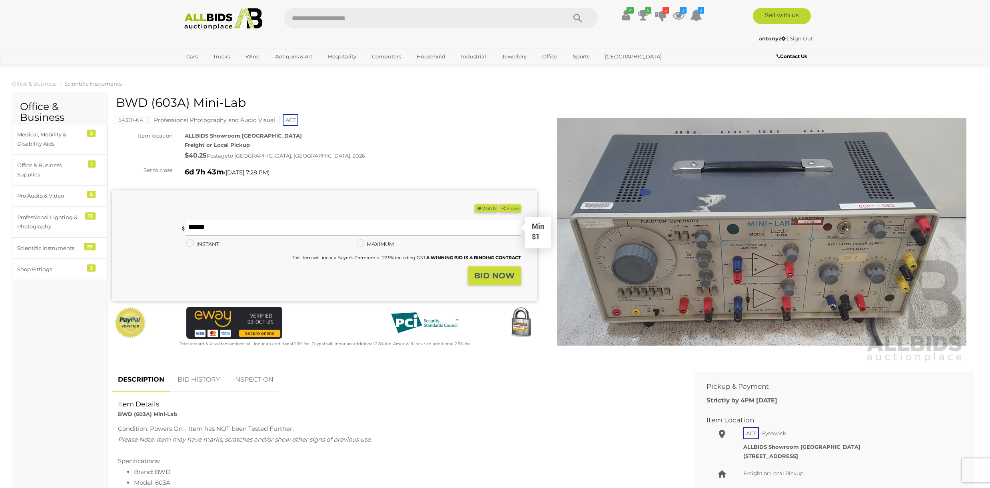
click at [339, 232] on input "text" at bounding box center [353, 228] width 335 height 16
type input "*"
click at [507, 274] on strong "BID NOW" at bounding box center [494, 276] width 40 height 10
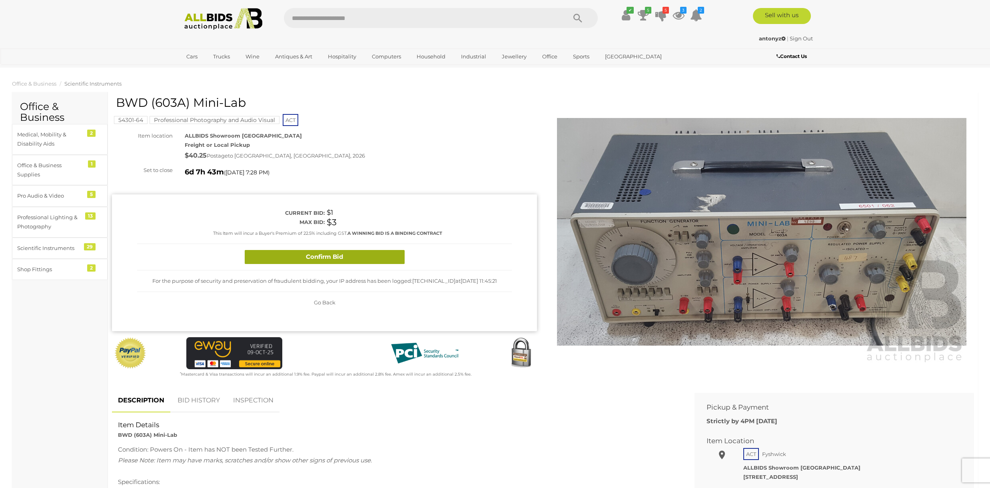
click at [374, 255] on button "Confirm Bid" at bounding box center [325, 257] width 160 height 14
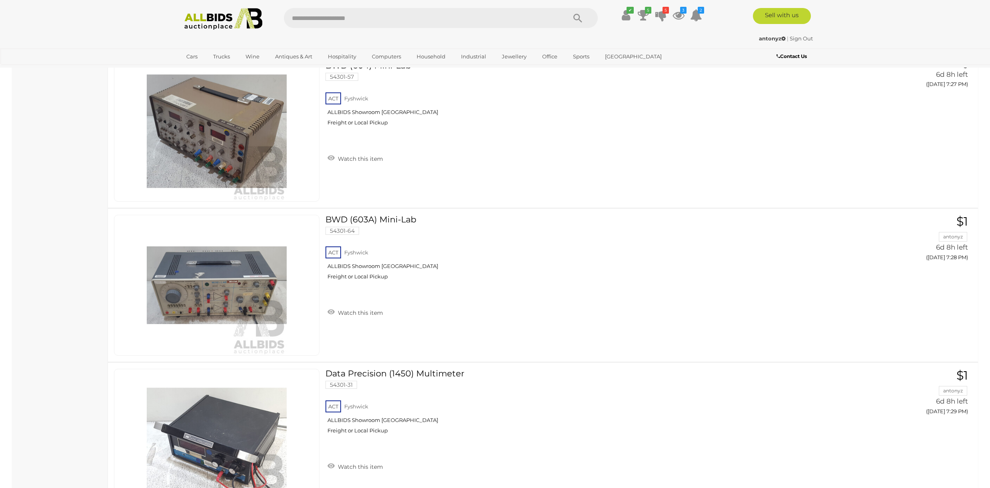
scroll to position [1236, 0]
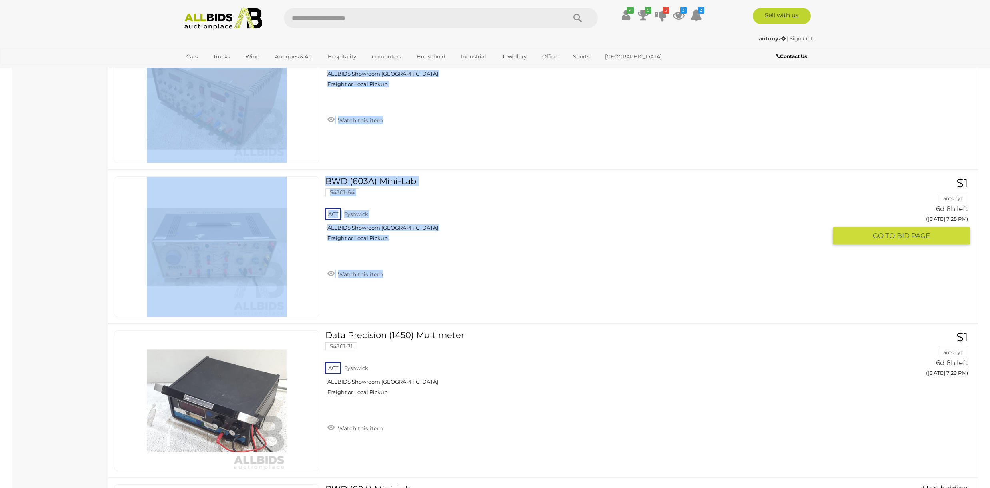
drag, startPoint x: 975, startPoint y: 141, endPoint x: 977, endPoint y: 194, distance: 52.9
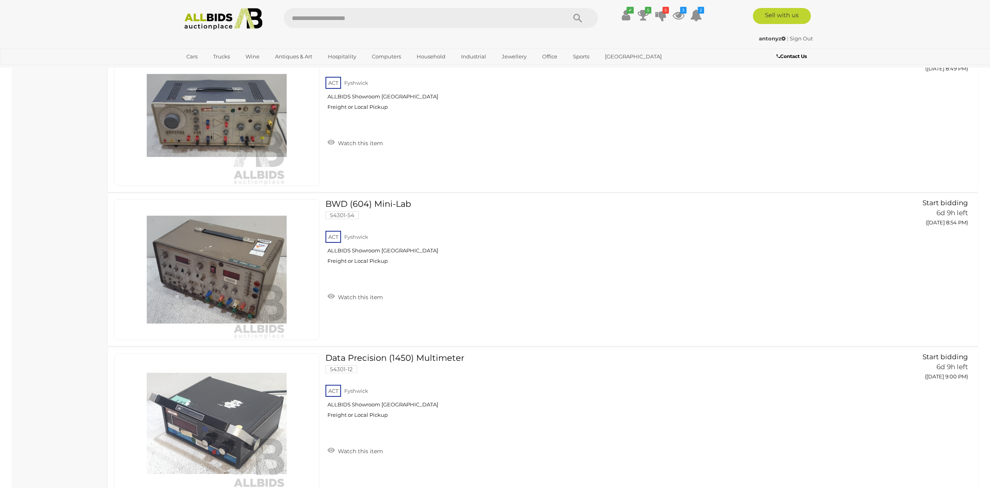
scroll to position [3839, 0]
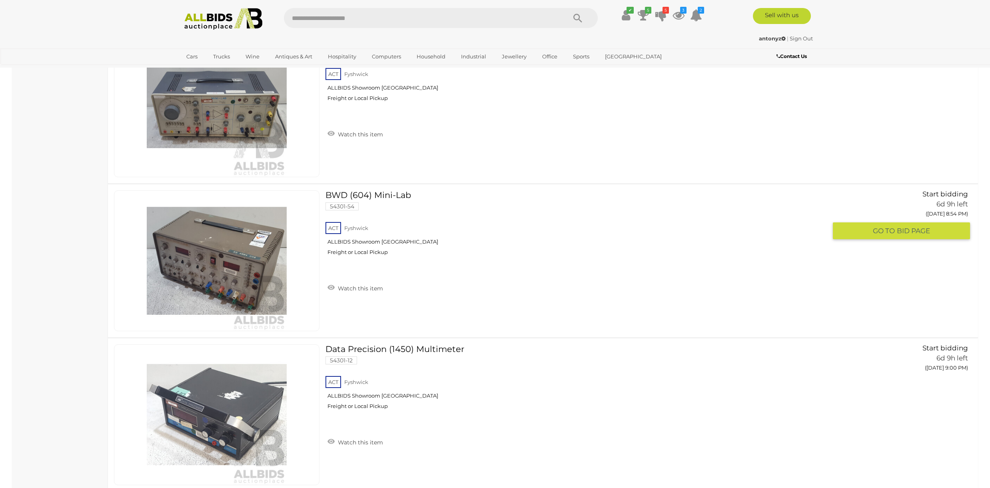
click at [370, 196] on link "BWD (604) Mini-Lab 54301-54 ACT Fyshwick ALLBIDS Showroom Fyshwick Freight or L…" at bounding box center [579, 225] width 495 height 71
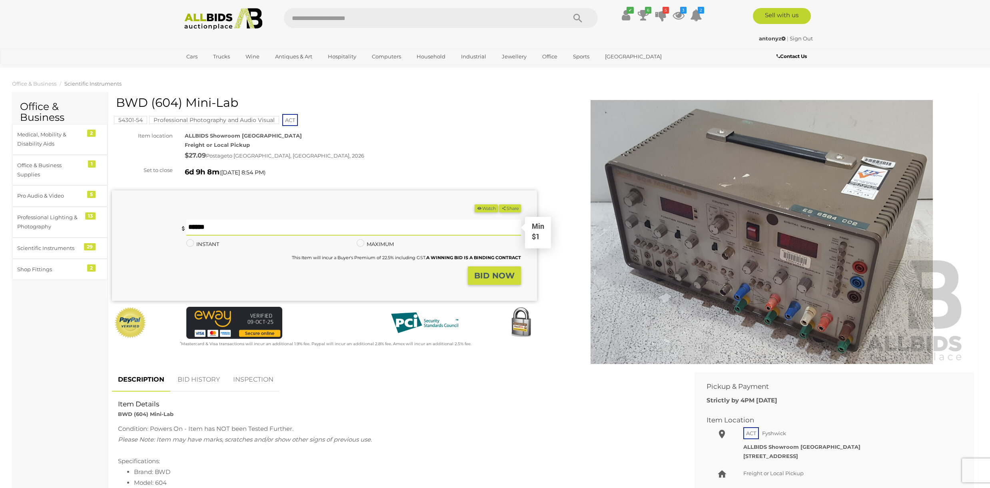
click at [357, 225] on input "text" at bounding box center [353, 228] width 335 height 16
type input "*"
click at [503, 277] on strong "BID NOW" at bounding box center [494, 276] width 40 height 10
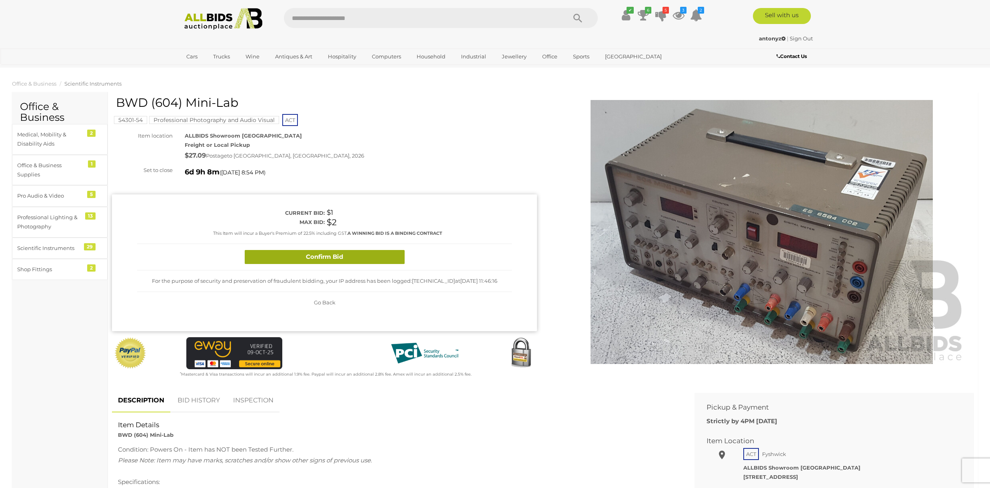
click at [398, 255] on button "Confirm Bid" at bounding box center [325, 257] width 160 height 14
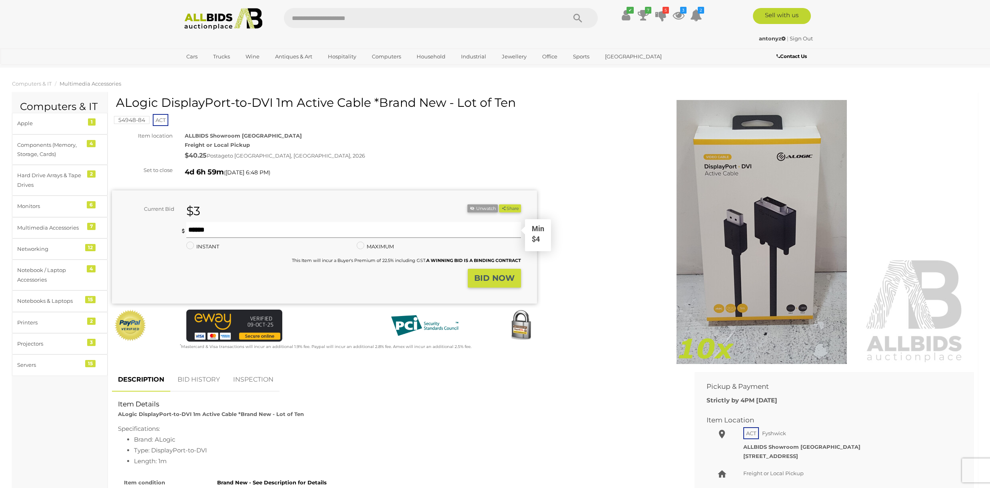
click at [337, 224] on input "text" at bounding box center [353, 230] width 335 height 16
type input "*"
click at [499, 204] on button "Share" at bounding box center [510, 208] width 22 height 8
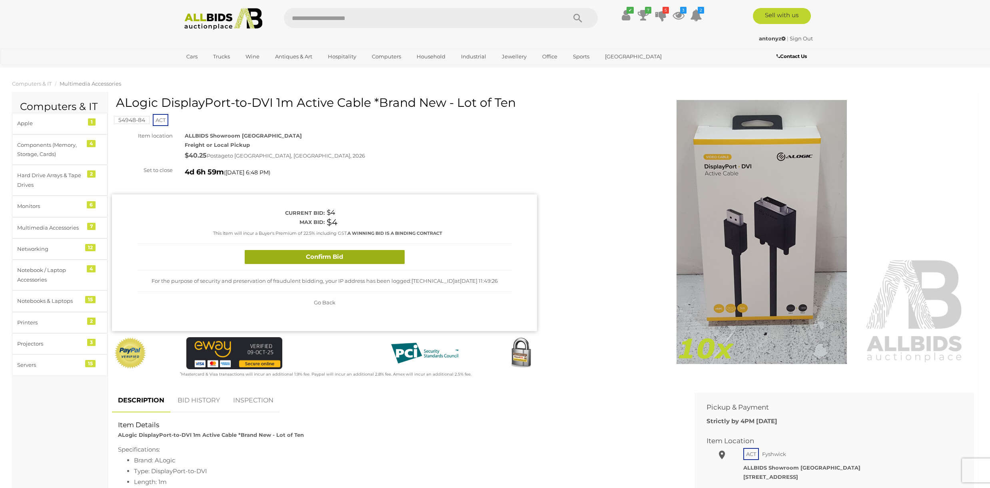
click at [384, 256] on button "Confirm Bid" at bounding box center [325, 257] width 160 height 14
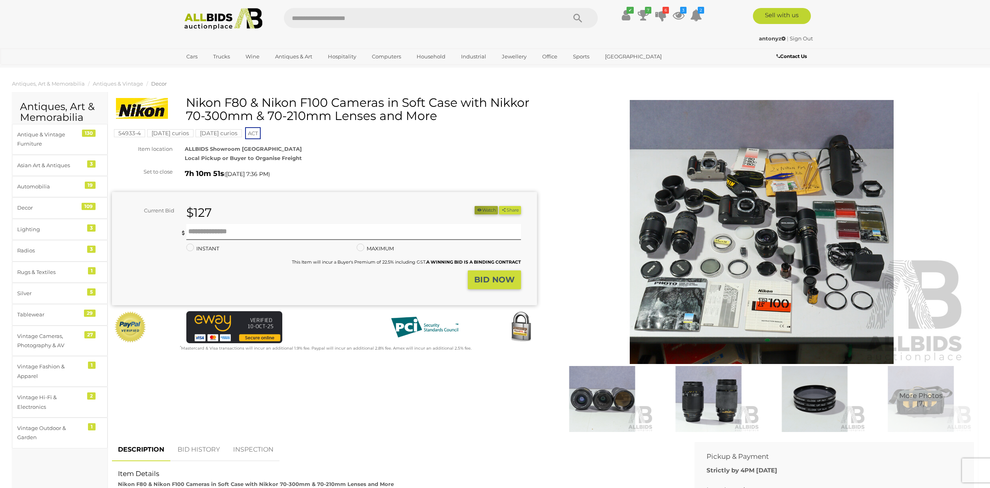
click at [490, 212] on button "Watch" at bounding box center [486, 210] width 23 height 8
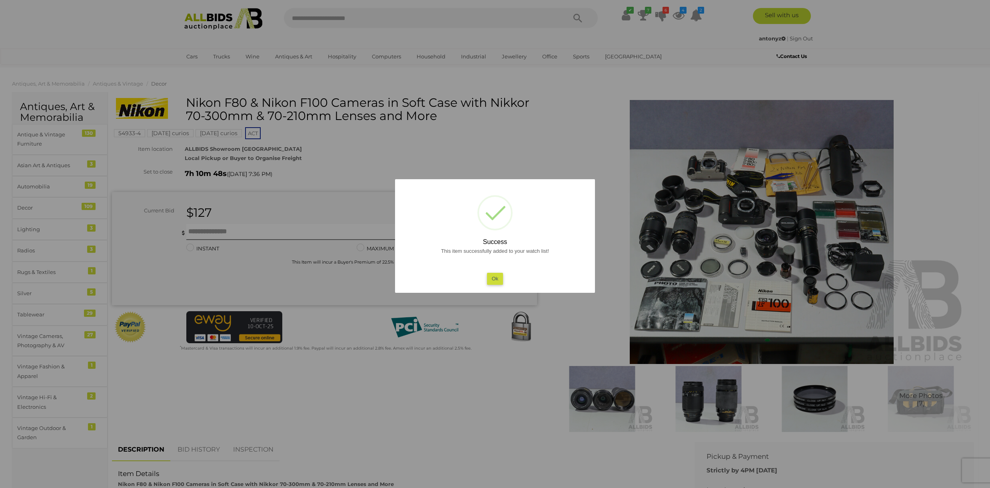
click at [494, 282] on button "Ok" at bounding box center [495, 279] width 16 height 12
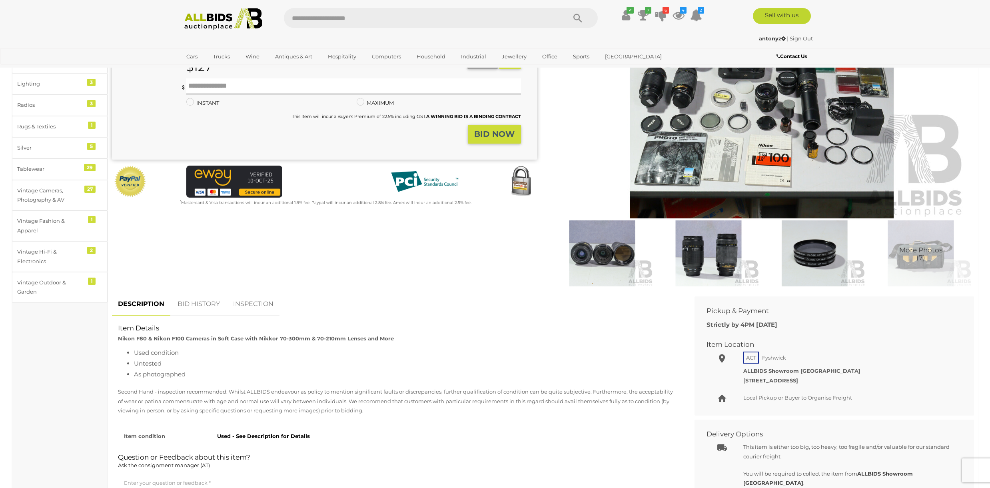
scroll to position [132, 0]
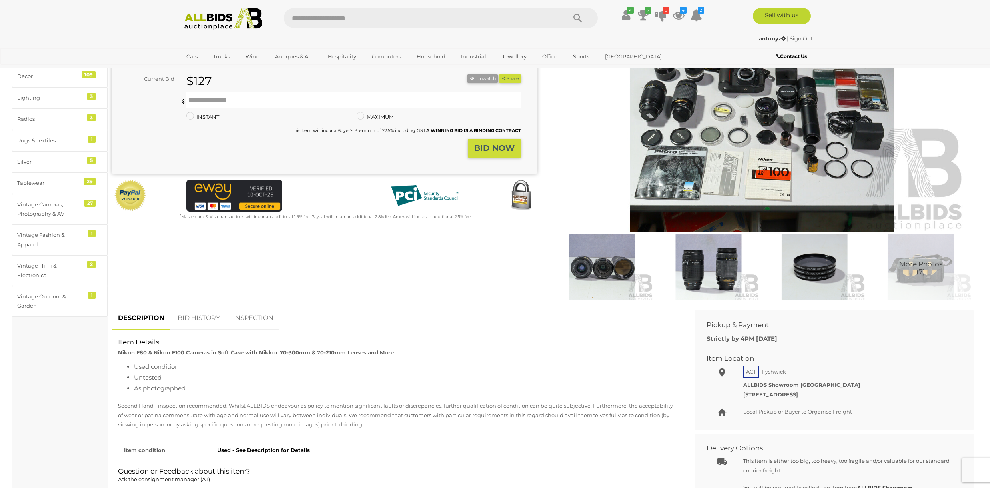
click at [828, 201] on img at bounding box center [762, 100] width 410 height 264
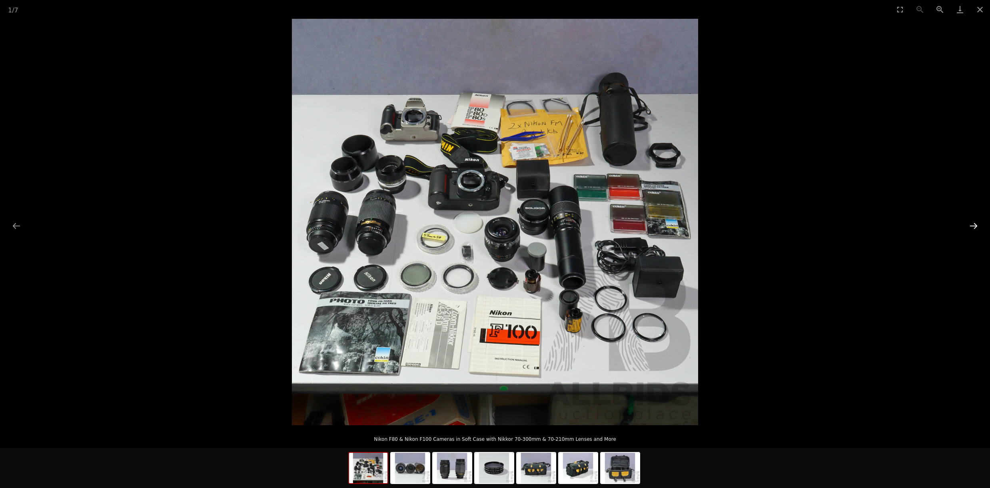
click at [974, 228] on button "Next slide" at bounding box center [973, 226] width 17 height 16
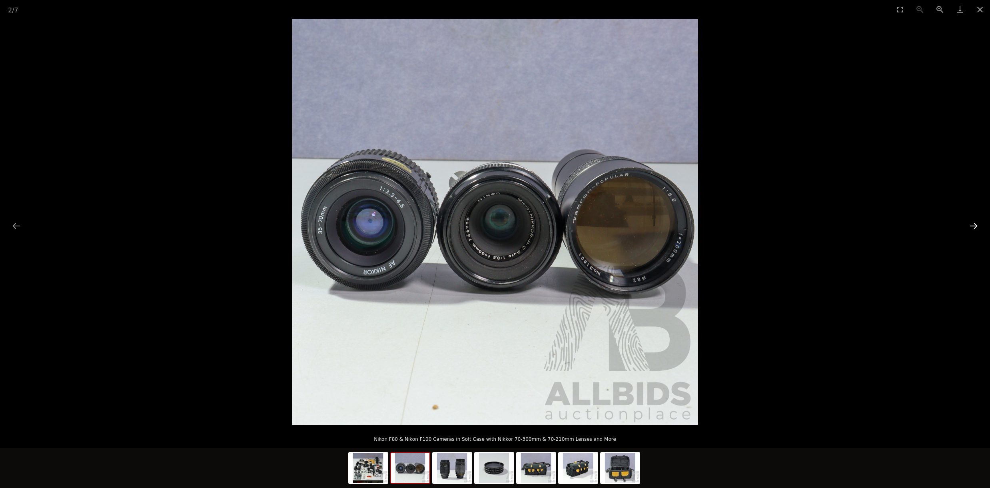
click at [974, 228] on button "Next slide" at bounding box center [973, 226] width 17 height 16
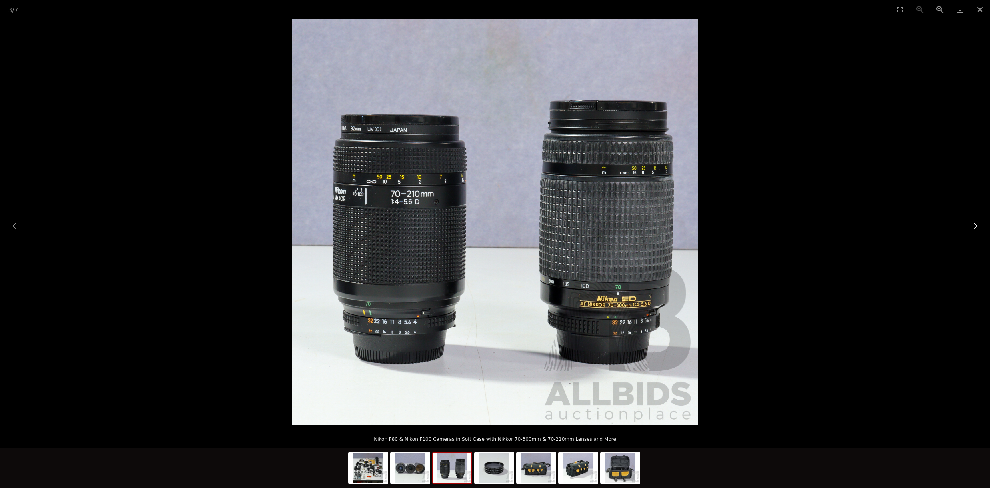
click at [974, 228] on button "Next slide" at bounding box center [973, 226] width 17 height 16
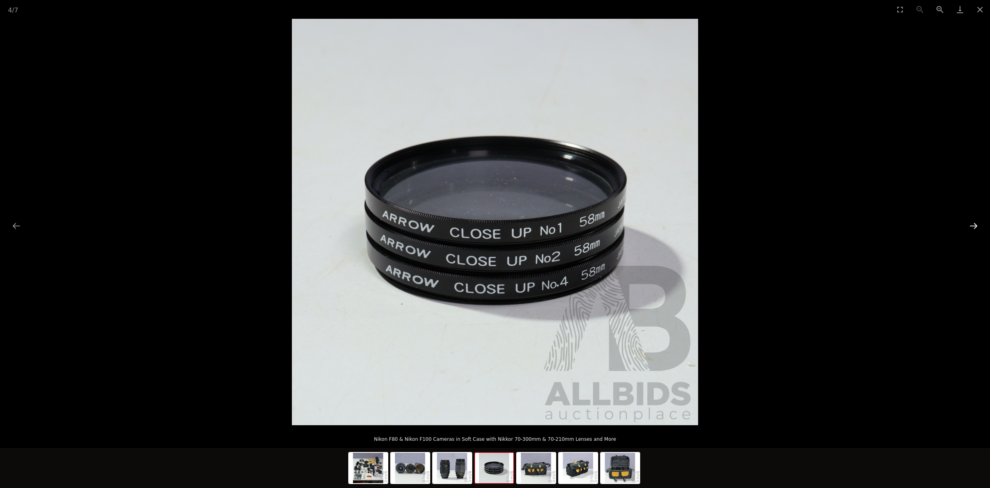
click at [974, 228] on button "Next slide" at bounding box center [973, 226] width 17 height 16
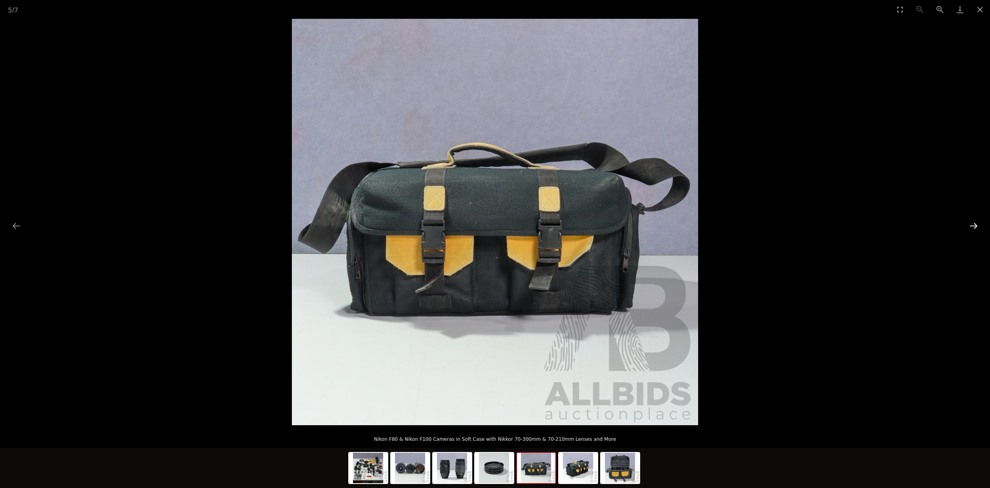
click at [974, 228] on button "Next slide" at bounding box center [973, 226] width 17 height 16
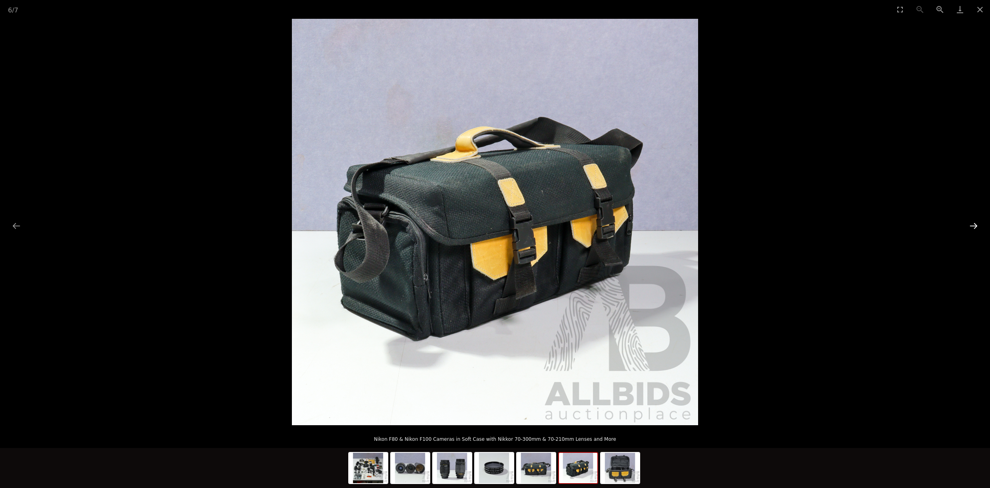
click at [974, 228] on button "Next slide" at bounding box center [973, 226] width 17 height 16
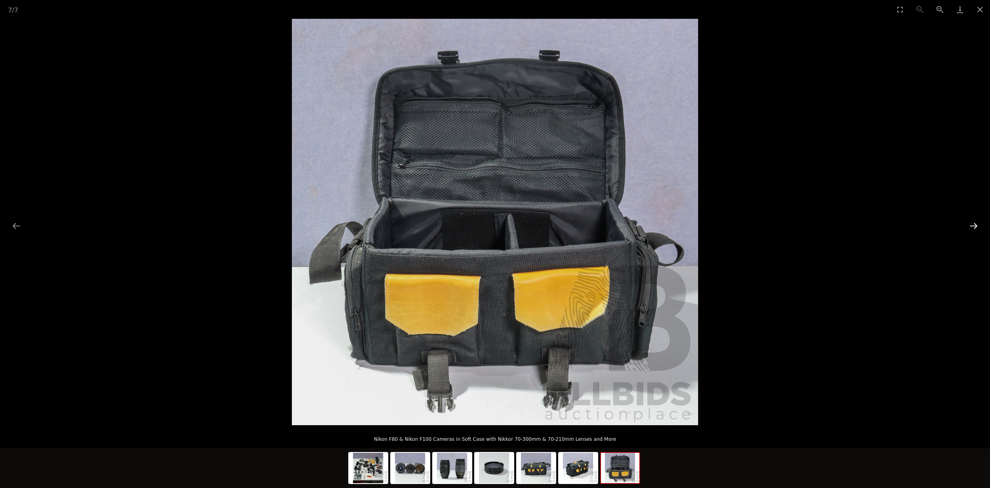
click at [974, 228] on button "Next slide" at bounding box center [973, 226] width 17 height 16
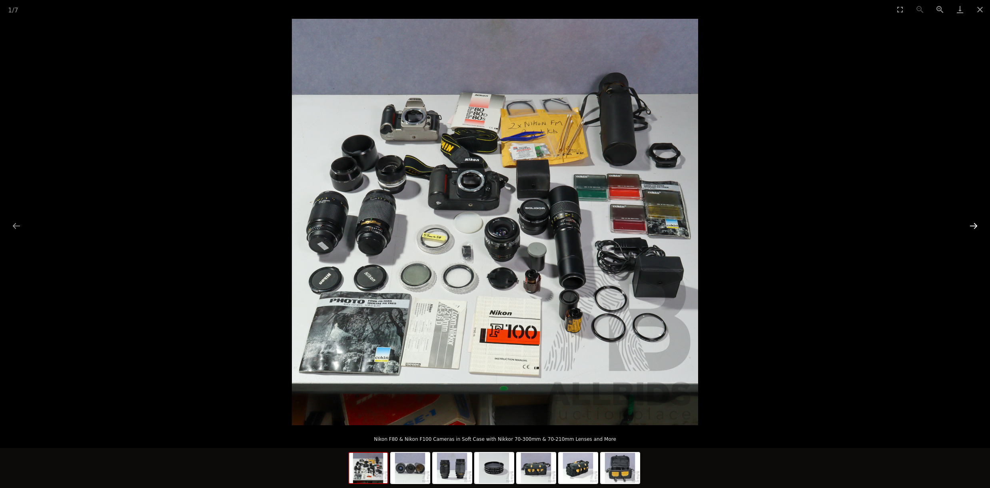
click at [974, 228] on button "Next slide" at bounding box center [973, 226] width 17 height 16
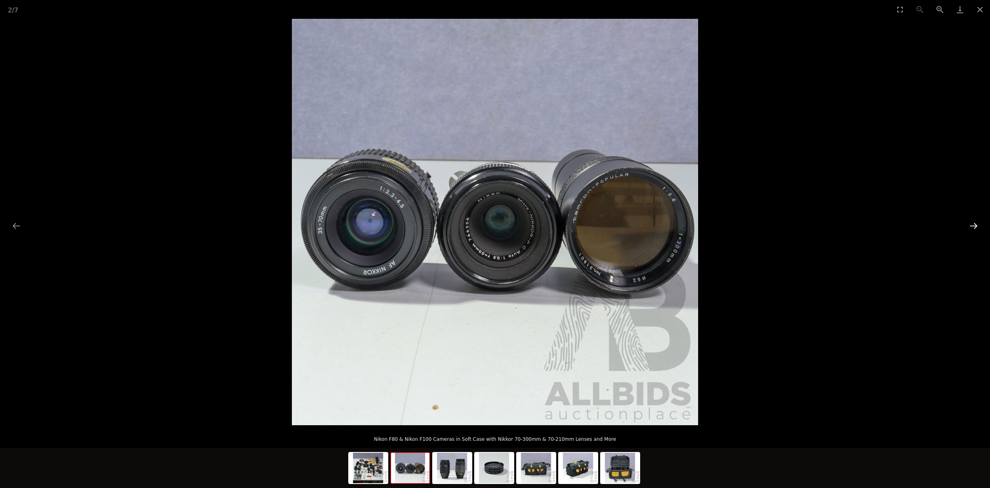
click at [974, 228] on button "Next slide" at bounding box center [973, 226] width 17 height 16
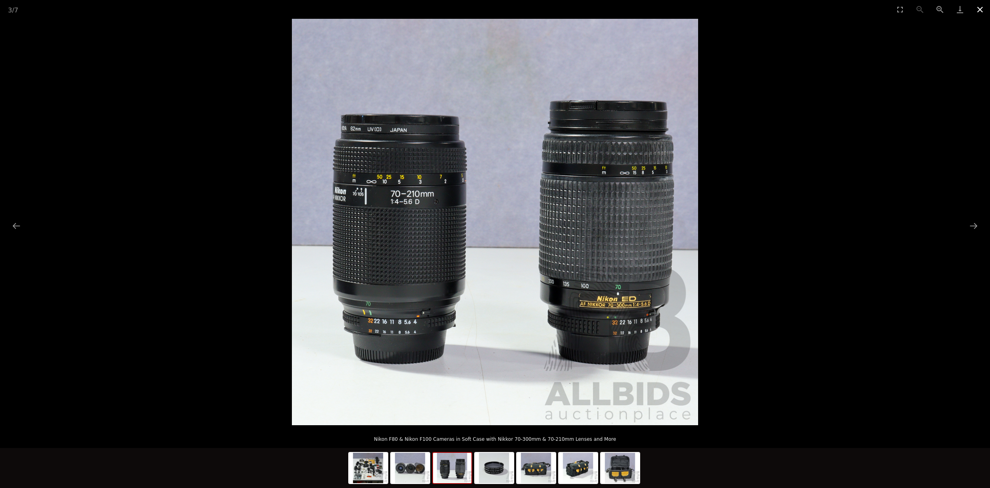
click at [978, 12] on button "Close gallery" at bounding box center [980, 9] width 20 height 19
